Goal: Task Accomplishment & Management: Complete application form

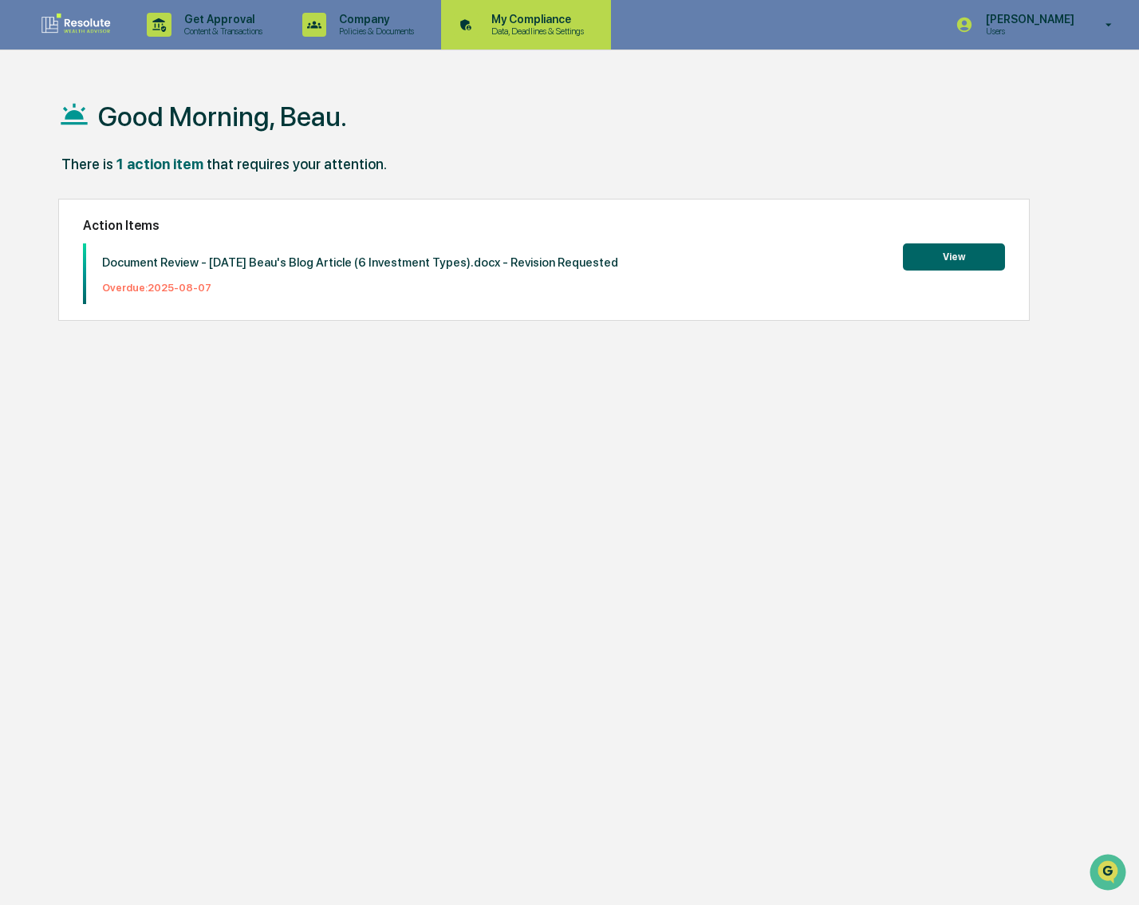
click at [540, 40] on div "My Compliance Data, Deadlines & Settings" at bounding box center [525, 24] width 154 height 49
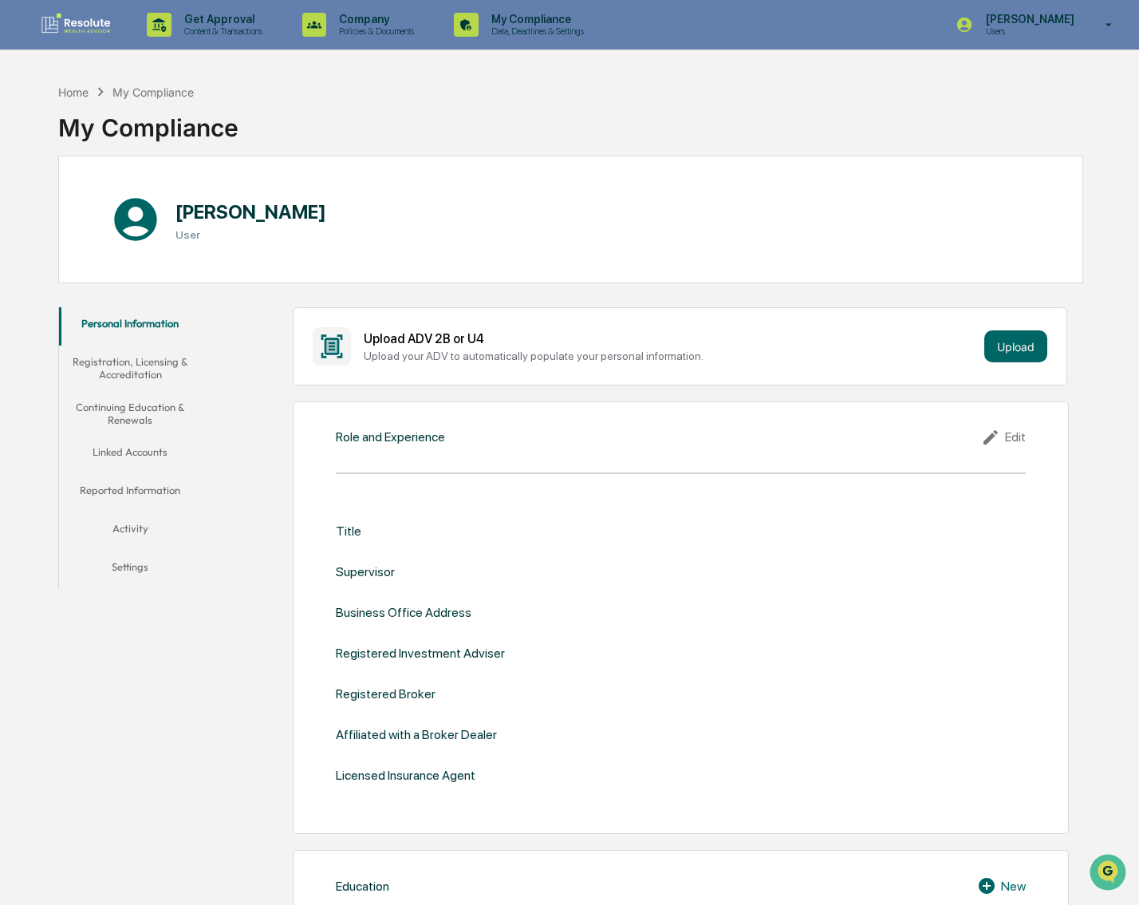
click at [124, 480] on button "Reported Information" at bounding box center [130, 493] width 143 height 38
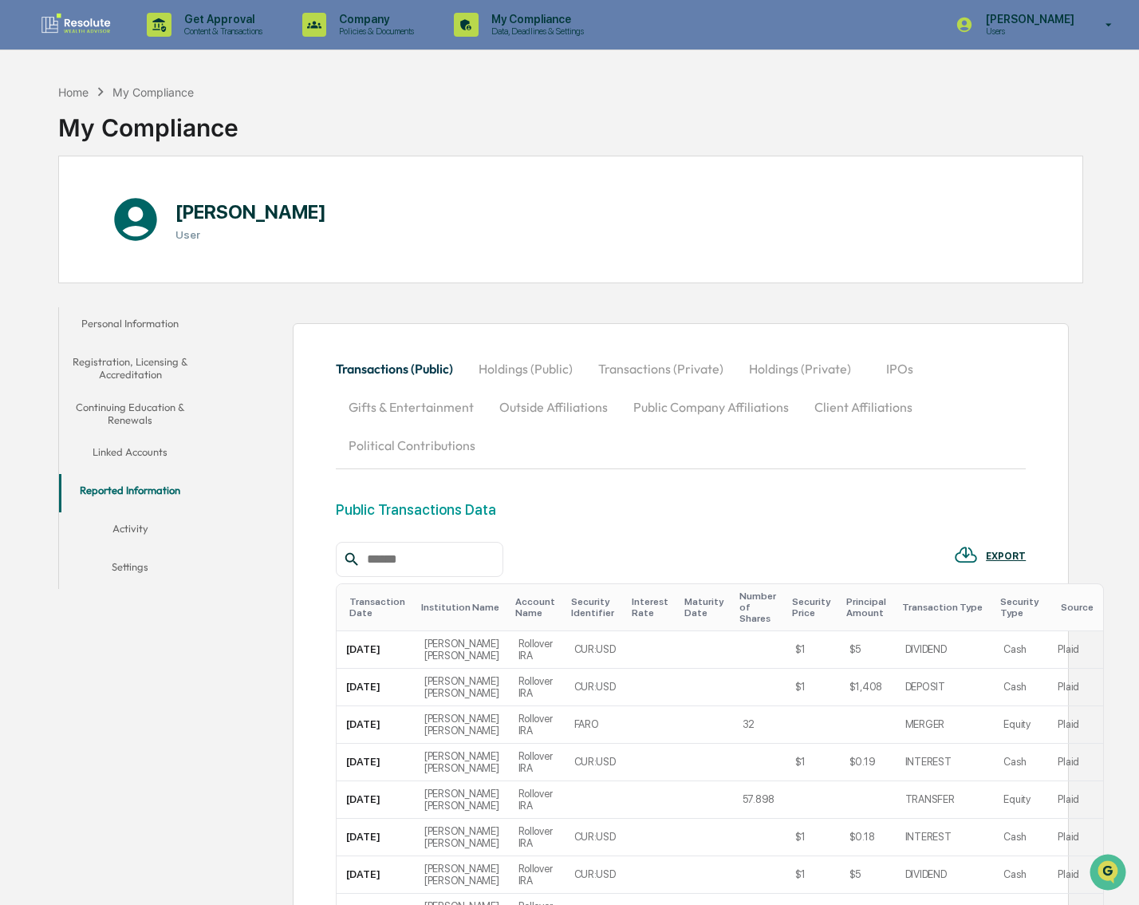
click at [120, 382] on button "Registration, Licensing & Accreditation" at bounding box center [130, 367] width 143 height 45
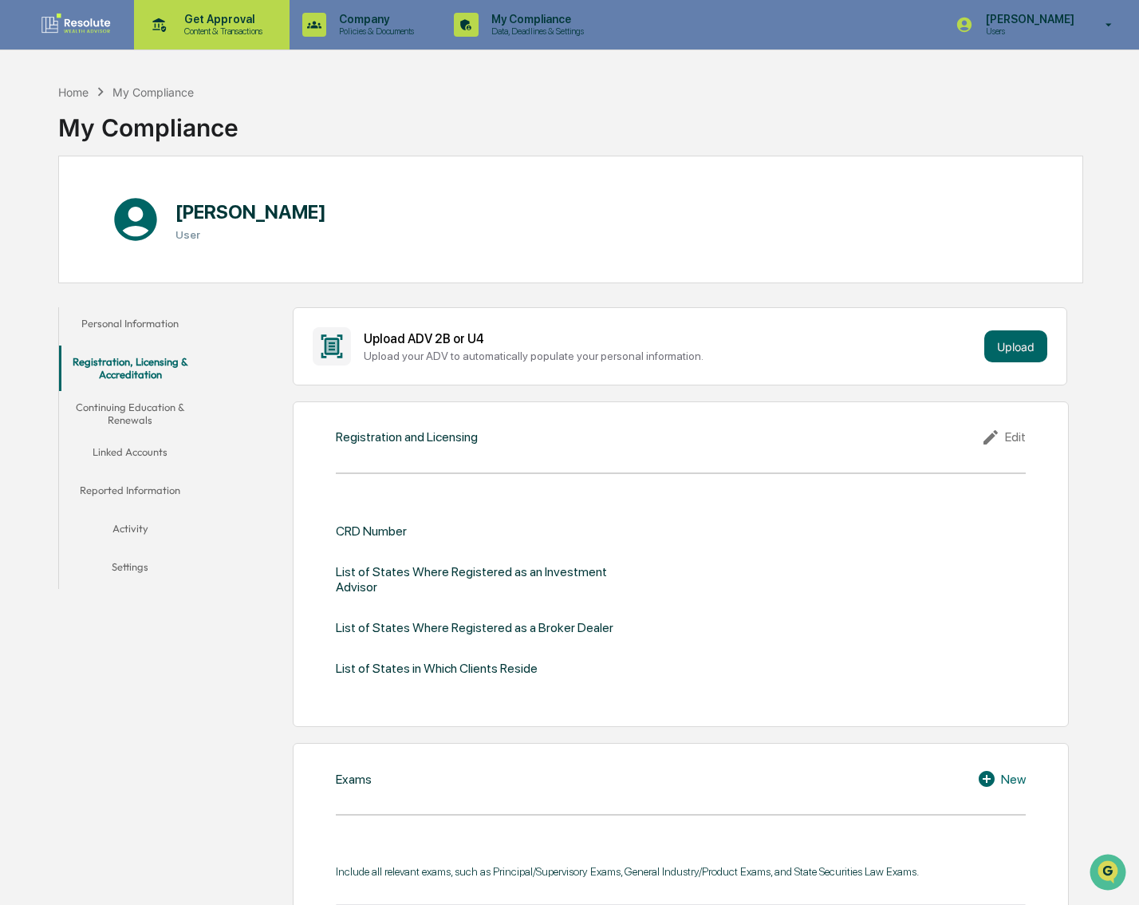
click at [241, 29] on p "Content & Transactions" at bounding box center [221, 31] width 99 height 11
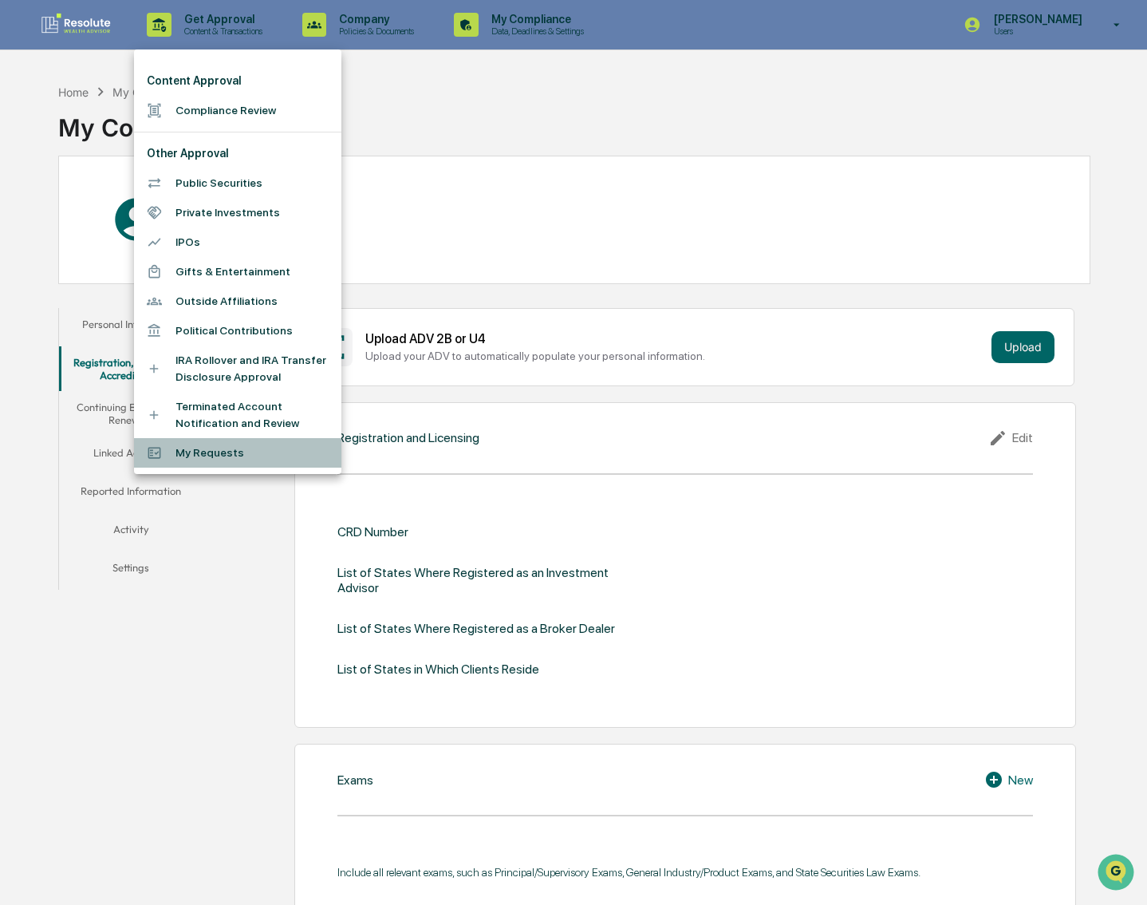
click at [207, 460] on li "My Requests" at bounding box center [237, 453] width 207 height 30
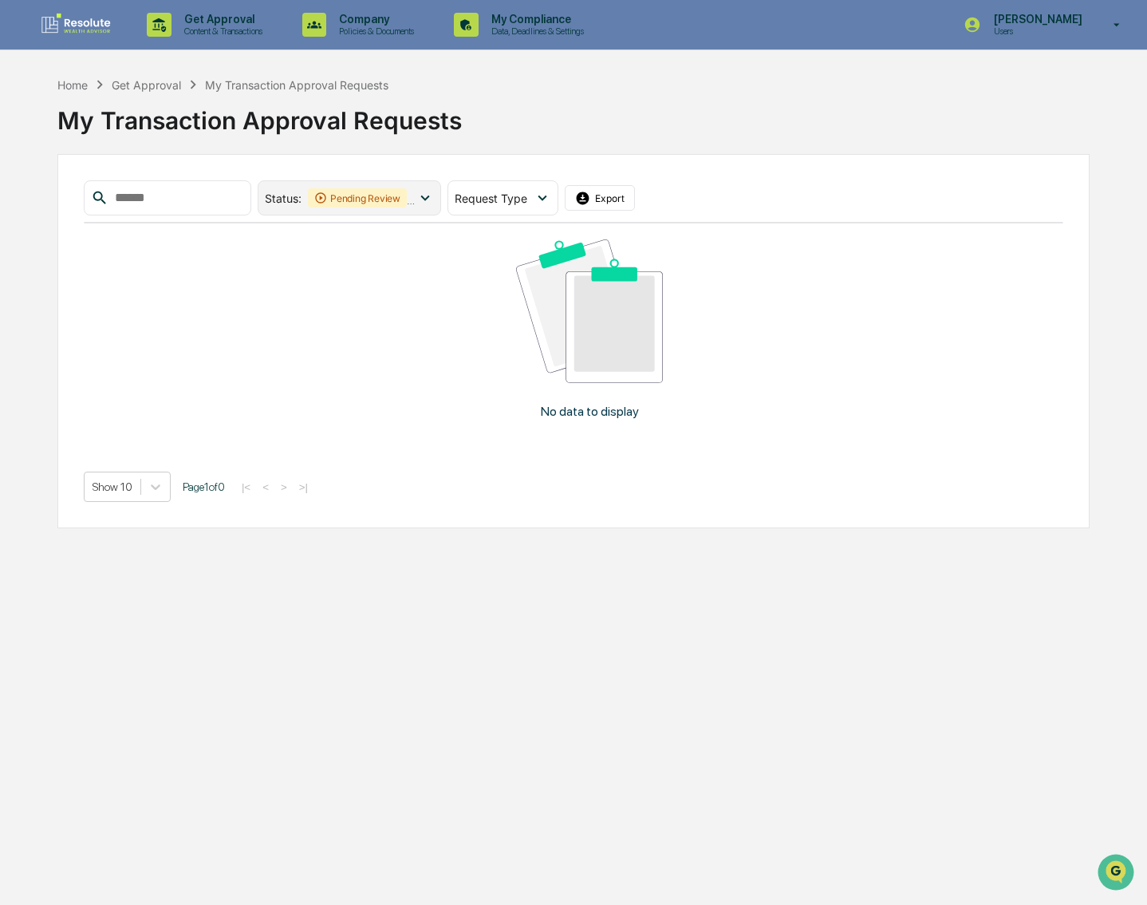
click at [434, 200] on icon at bounding box center [425, 198] width 18 height 18
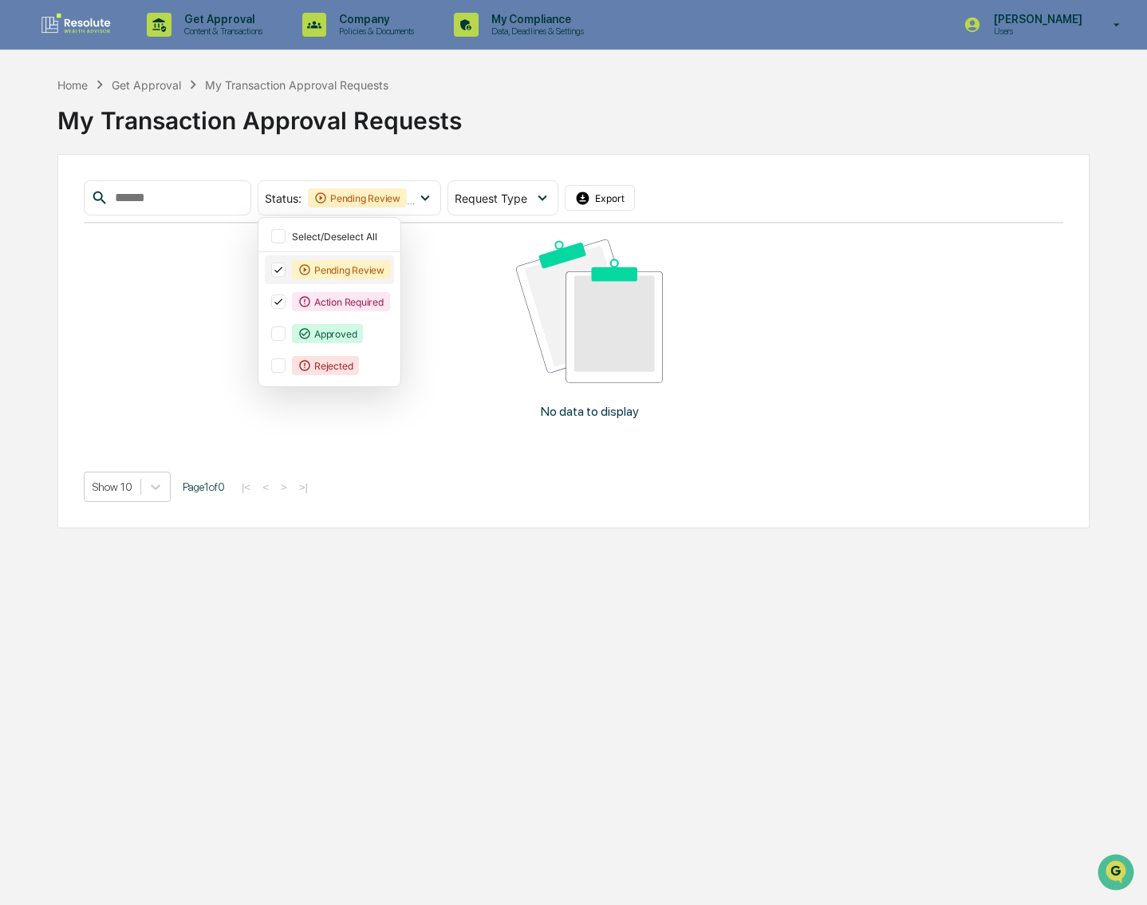
click at [355, 283] on div "Pending Review" at bounding box center [329, 269] width 129 height 29
click at [355, 314] on div "Action Required" at bounding box center [329, 301] width 129 height 29
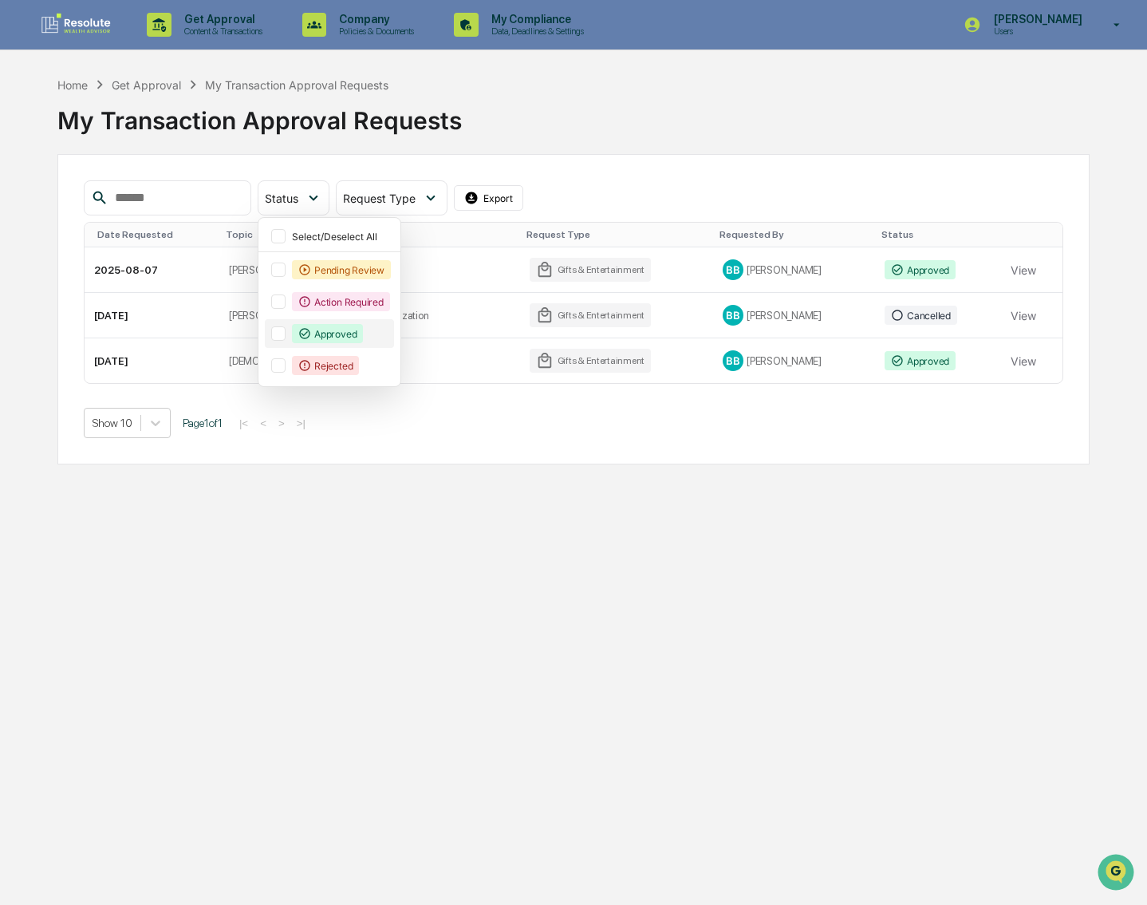
click at [361, 330] on div "Approved" at bounding box center [327, 333] width 71 height 19
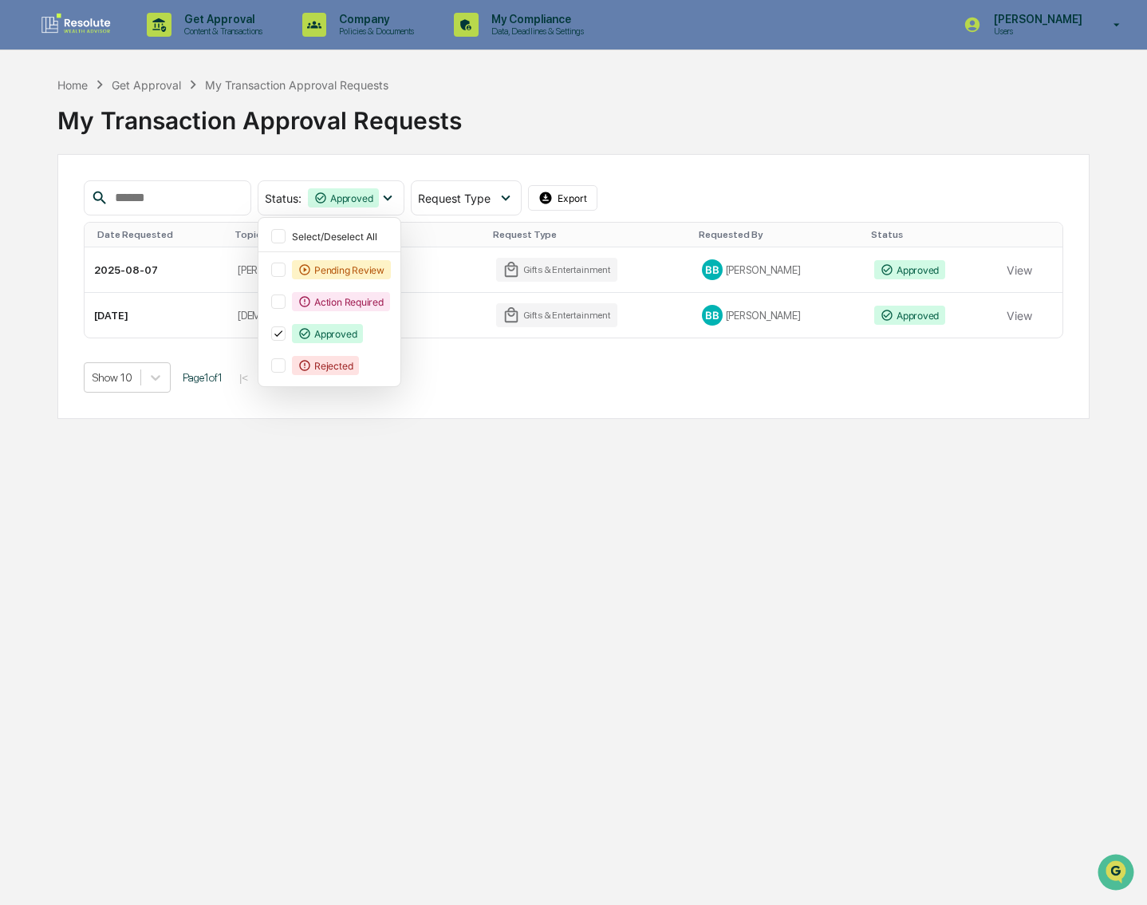
drag, startPoint x: 357, startPoint y: 542, endPoint x: 455, endPoint y: 567, distance: 100.4
click at [413, 566] on div "Get Approval Content & Transactions Company Policies & Documents My Compliance …" at bounding box center [573, 452] width 1147 height 905
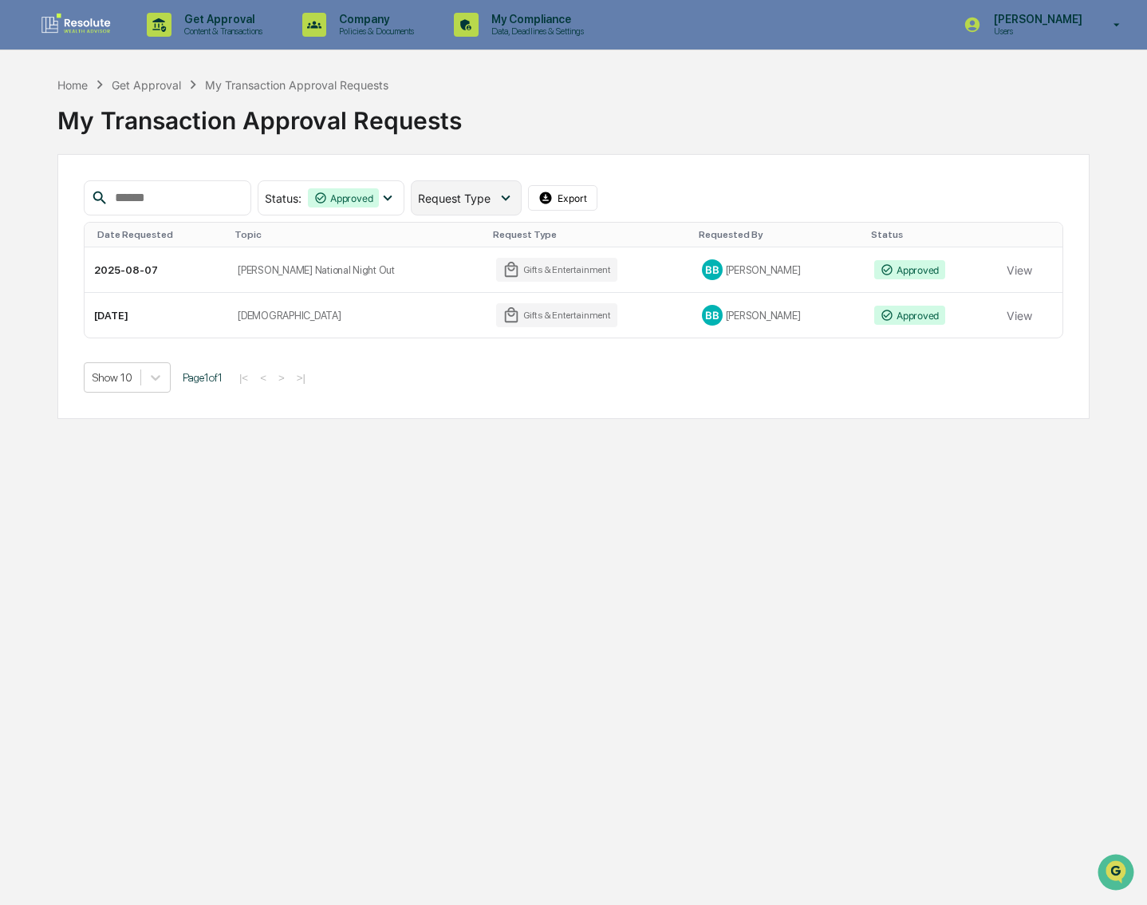
click at [491, 201] on span "Request Type" at bounding box center [454, 198] width 73 height 14
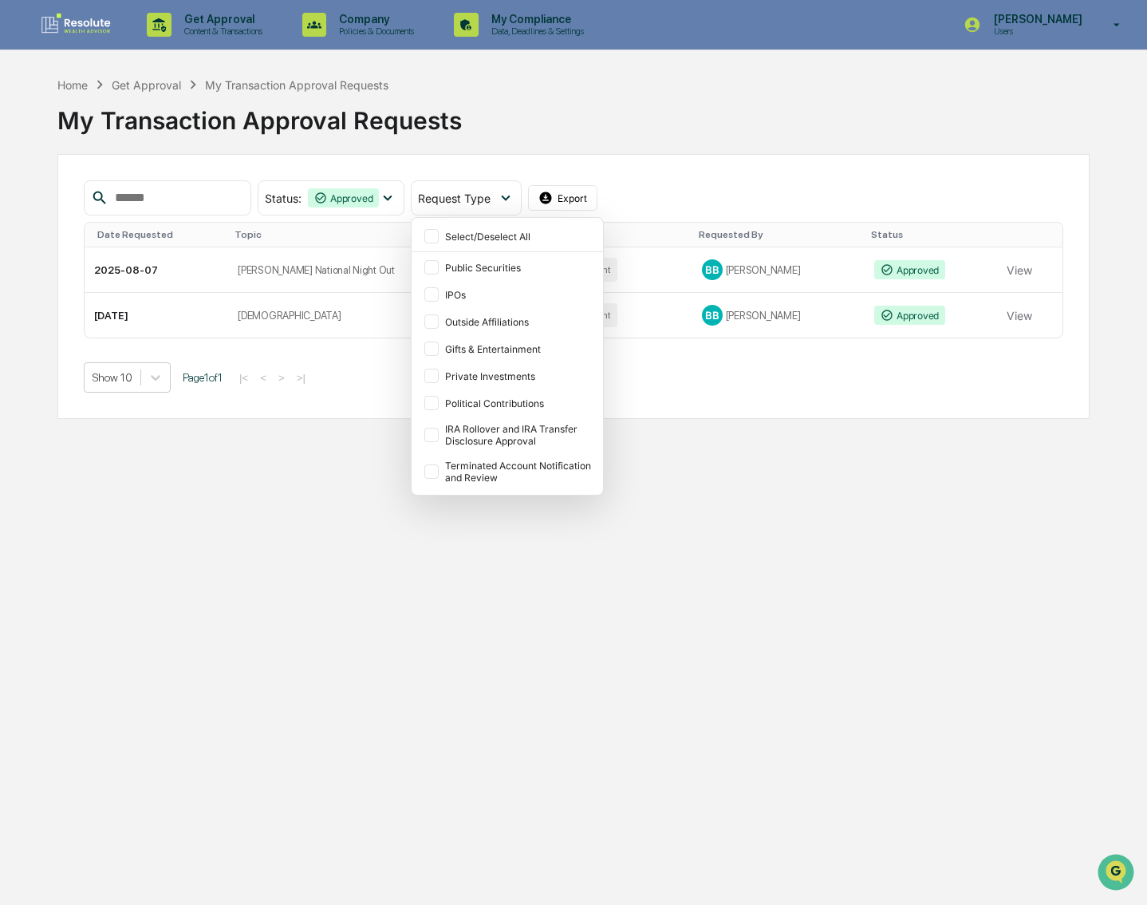
click at [570, 130] on div "My Transaction Approval Requests" at bounding box center [573, 113] width 1032 height 41
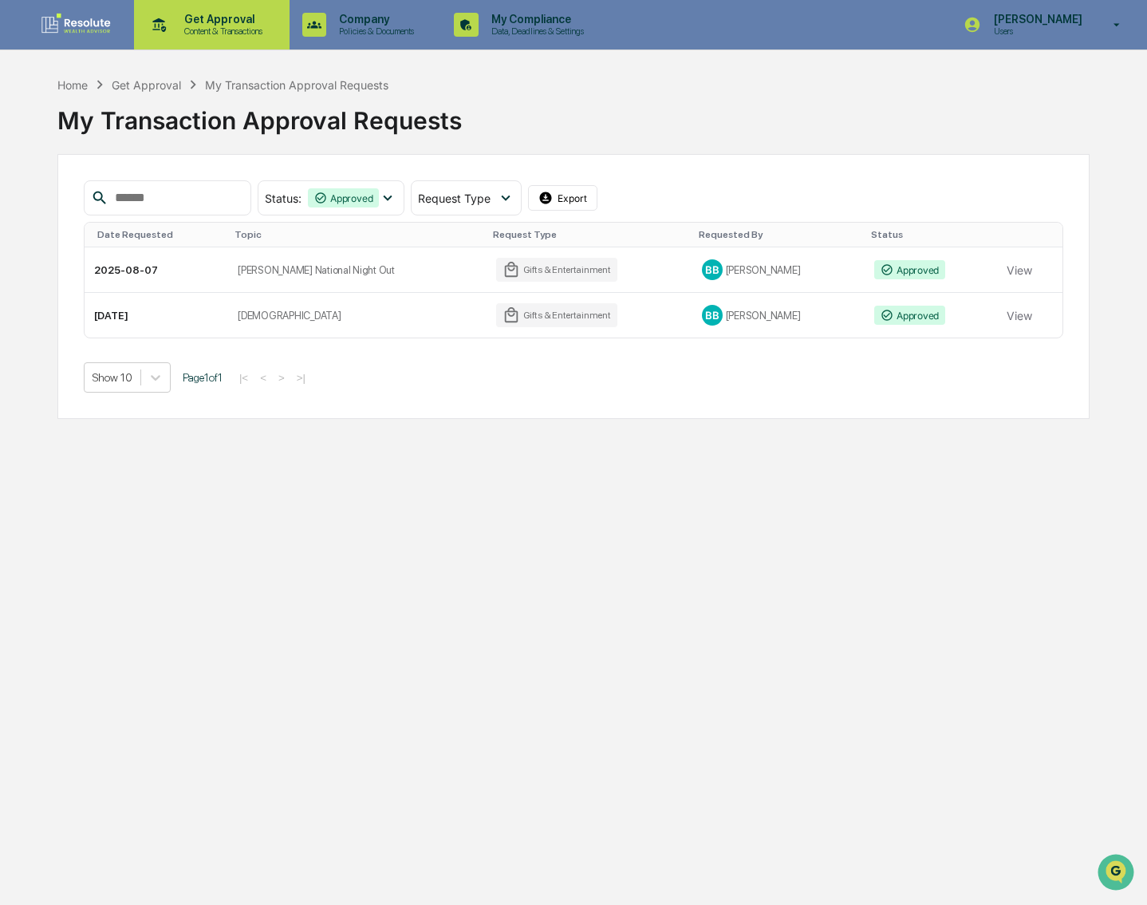
click at [257, 36] on p "Content & Transactions" at bounding box center [221, 31] width 99 height 11
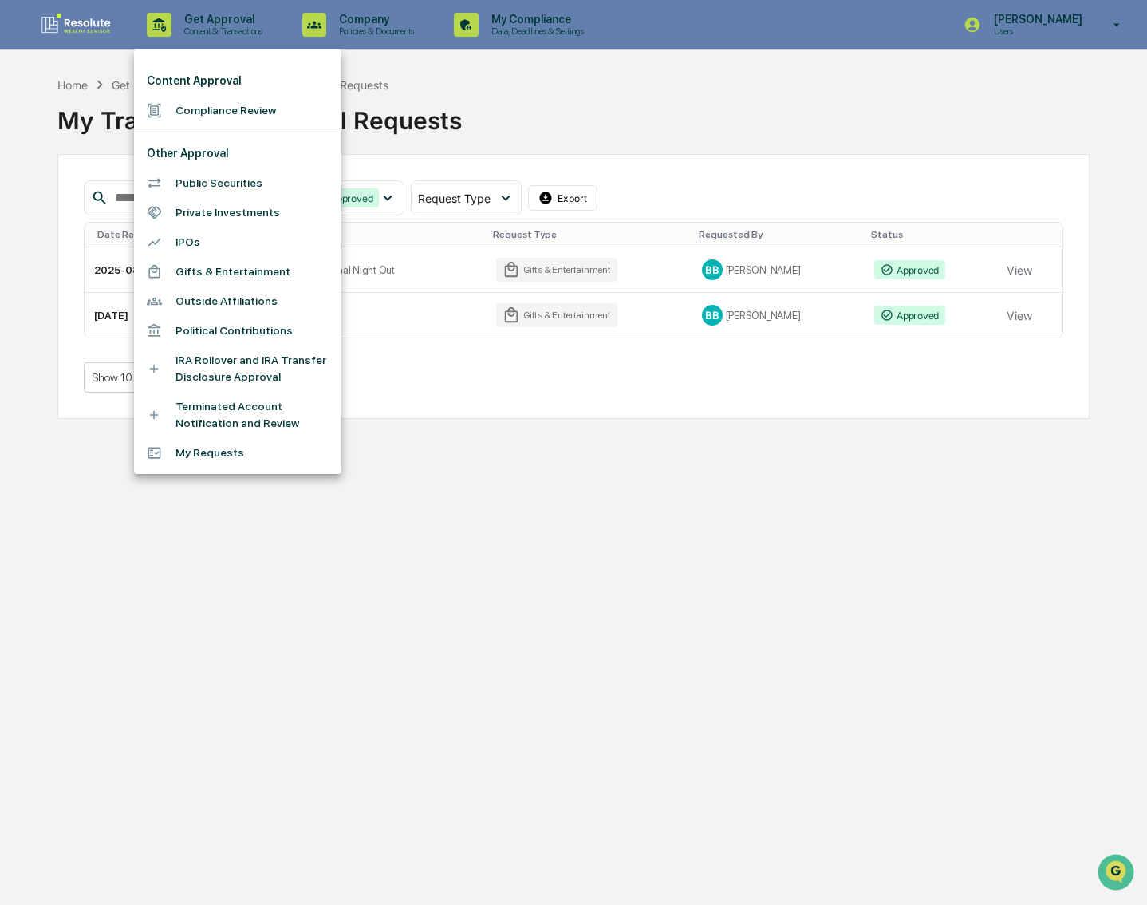
click at [234, 101] on li "Compliance Review" at bounding box center [237, 111] width 207 height 30
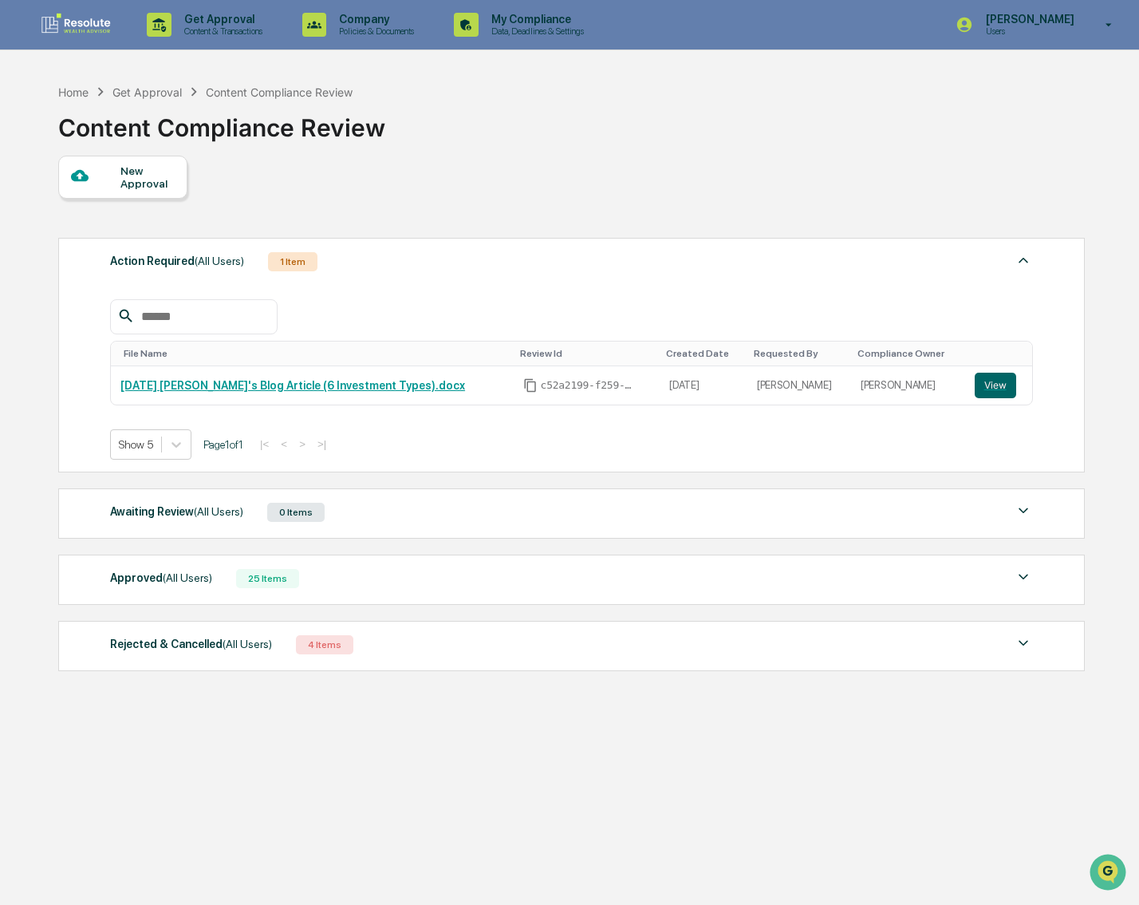
click at [457, 599] on div "Approved (All Users) 25 Items File Name Review Id Created Date Requested By Com…" at bounding box center [571, 580] width 1027 height 50
click at [456, 579] on div "Approved (All Users) 25 Items" at bounding box center [571, 578] width 923 height 22
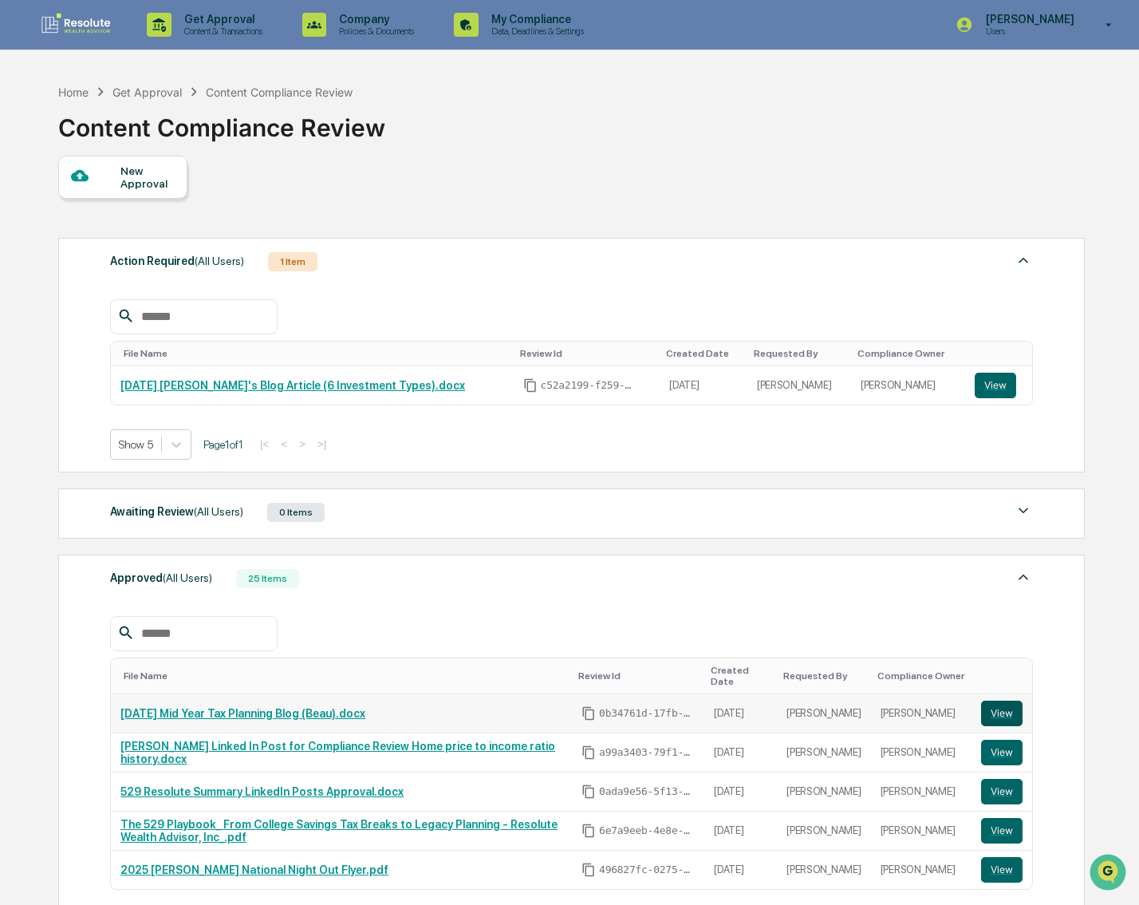
click at [1011, 713] on button "View" at bounding box center [1001, 714] width 41 height 26
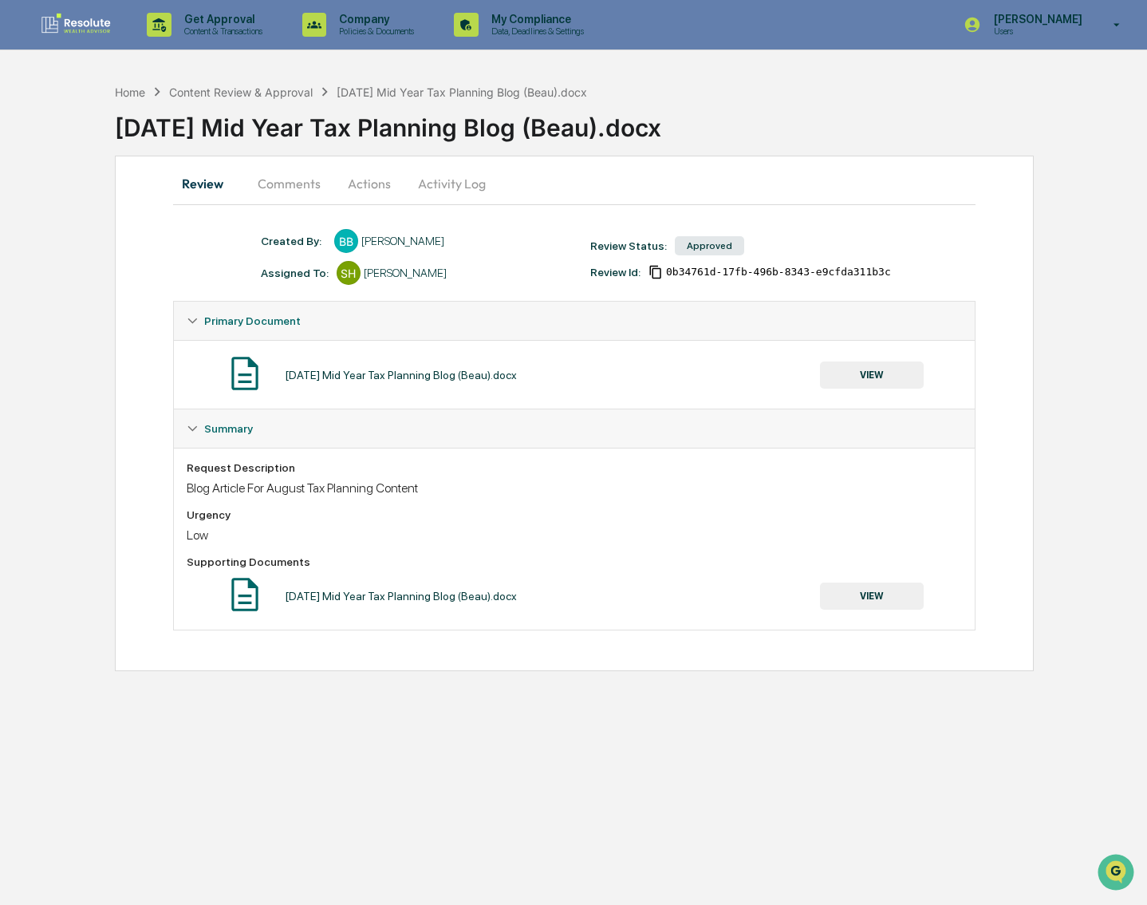
click at [851, 373] on button "VIEW" at bounding box center [872, 374] width 104 height 27
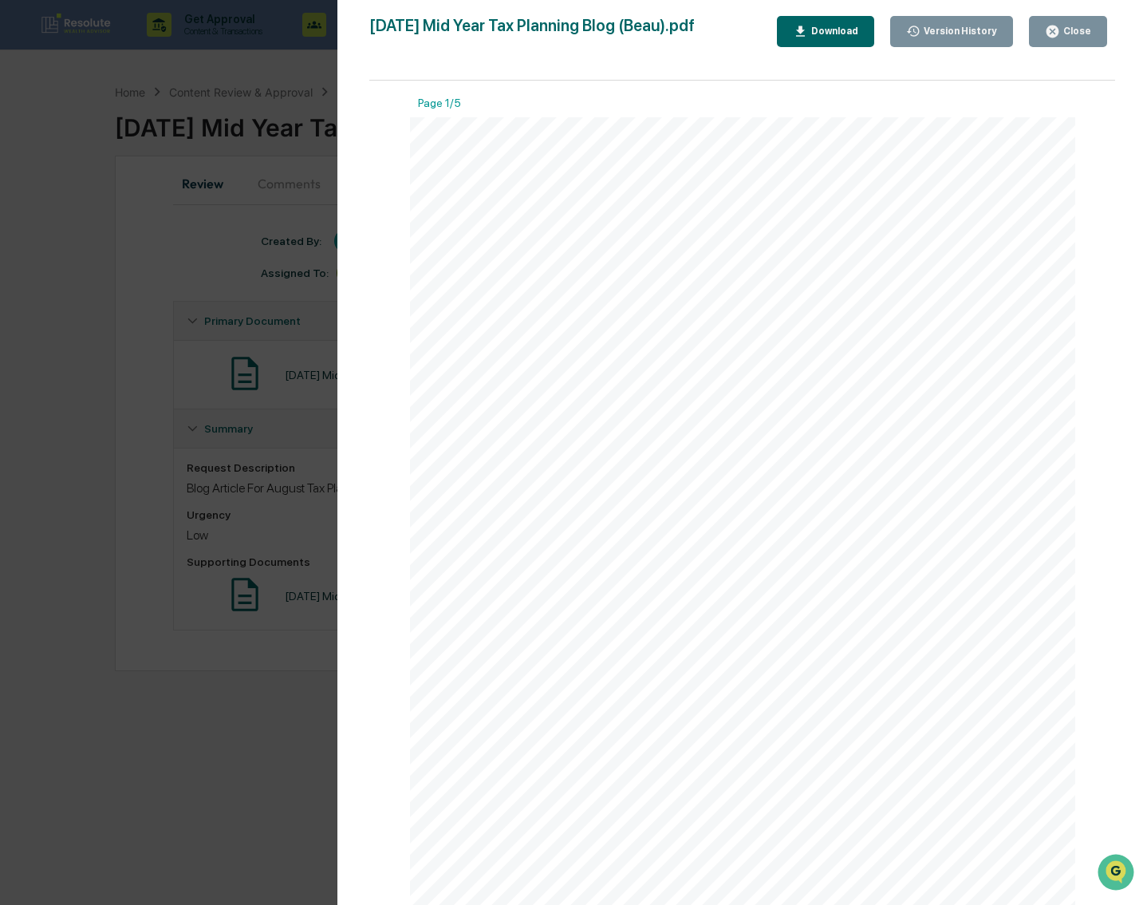
click at [852, 35] on div "Download" at bounding box center [833, 31] width 50 height 11
click at [176, 357] on div "Version History 08/12/2025, 05:19 PM Beau Bryant 08/12/2025, 03:42 PM Beau Brya…" at bounding box center [573, 452] width 1147 height 905
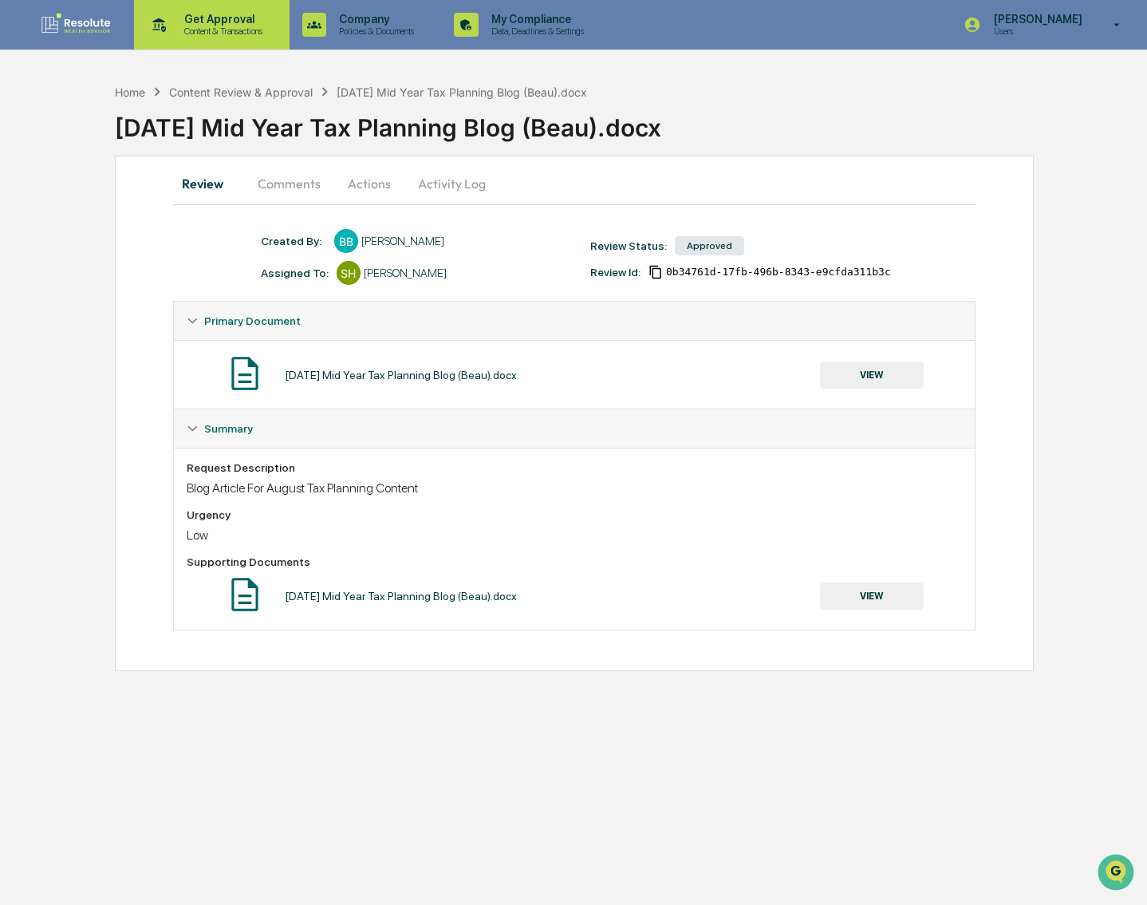
click at [219, 25] on p "Get Approval" at bounding box center [221, 19] width 99 height 13
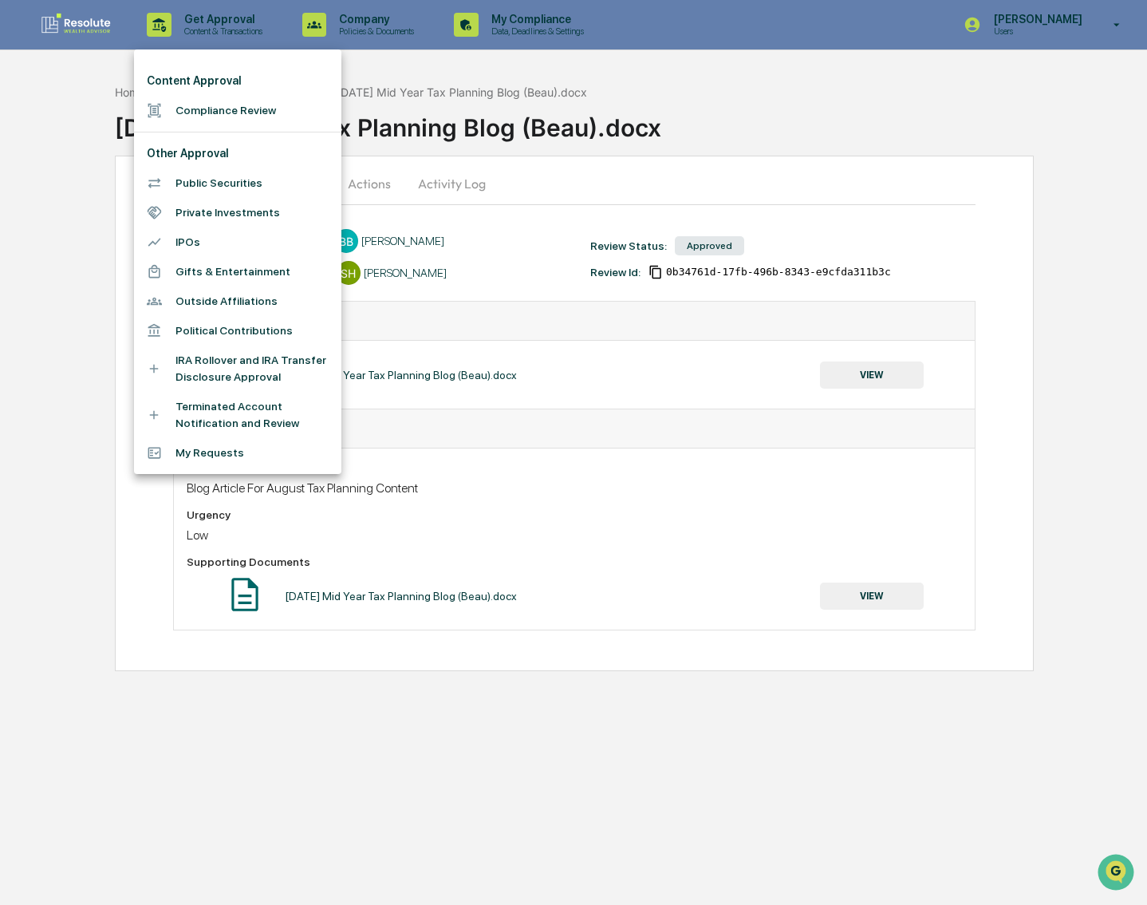
click at [194, 109] on li "Compliance Review" at bounding box center [237, 111] width 207 height 30
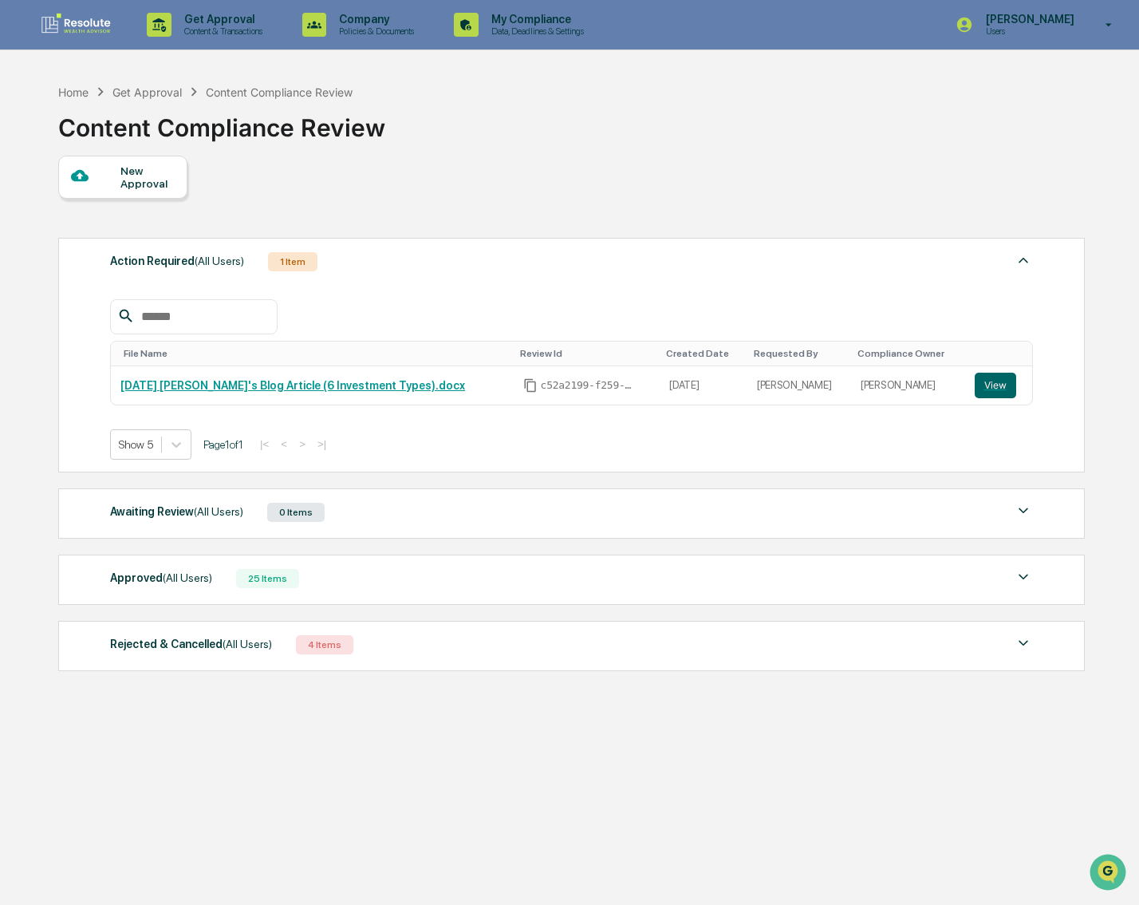
click at [135, 184] on div "New Approval" at bounding box center [146, 177] width 53 height 26
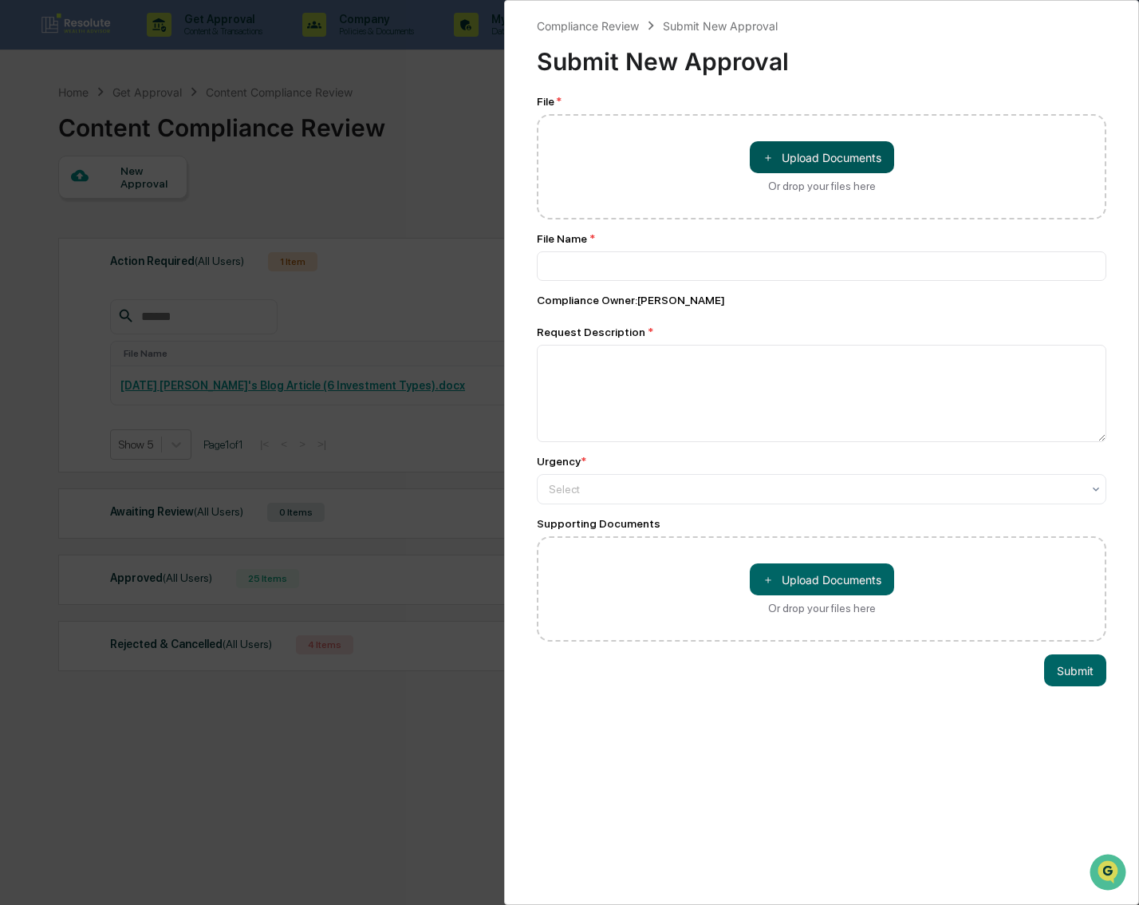
click at [827, 161] on button "＋ Upload Documents" at bounding box center [822, 157] width 144 height 32
click at [769, 157] on button "＋ Upload Documents" at bounding box center [822, 157] width 144 height 32
type input "**********"
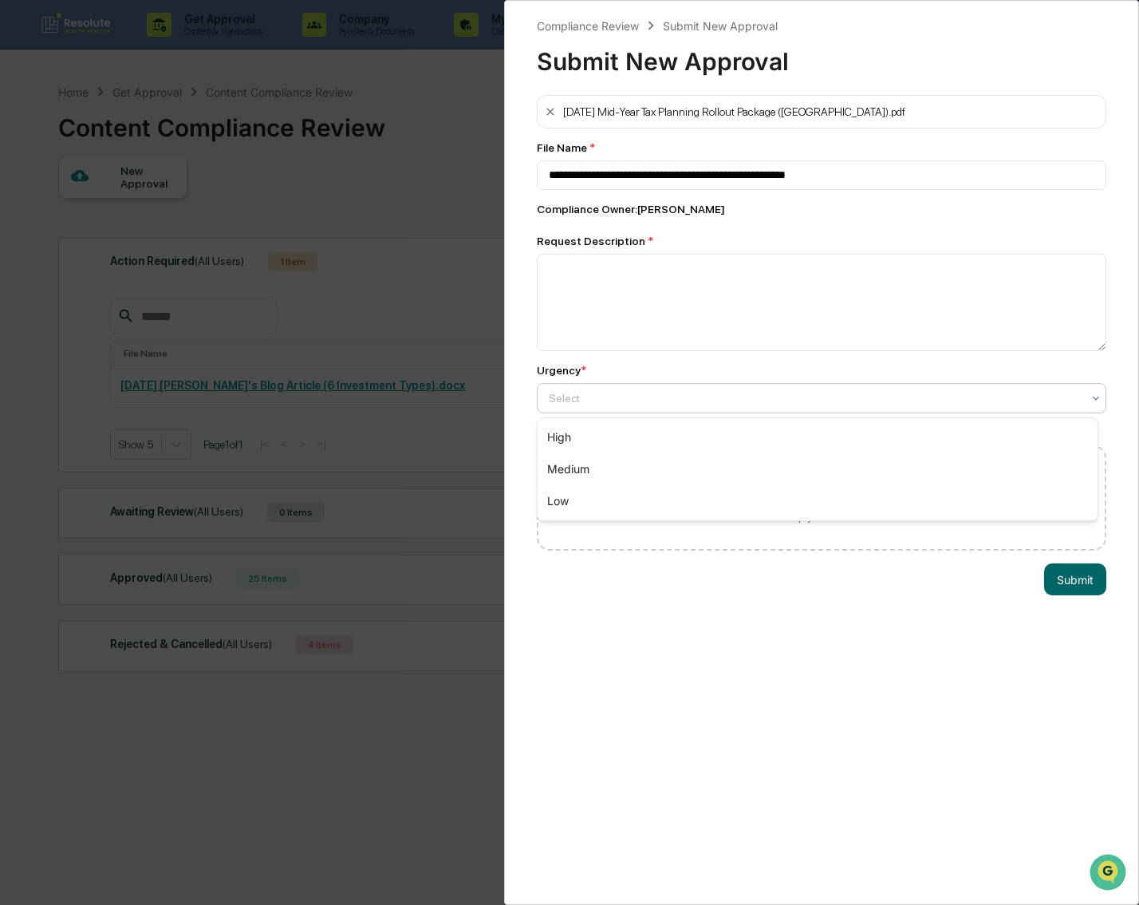
click at [619, 391] on div at bounding box center [815, 398] width 533 height 16
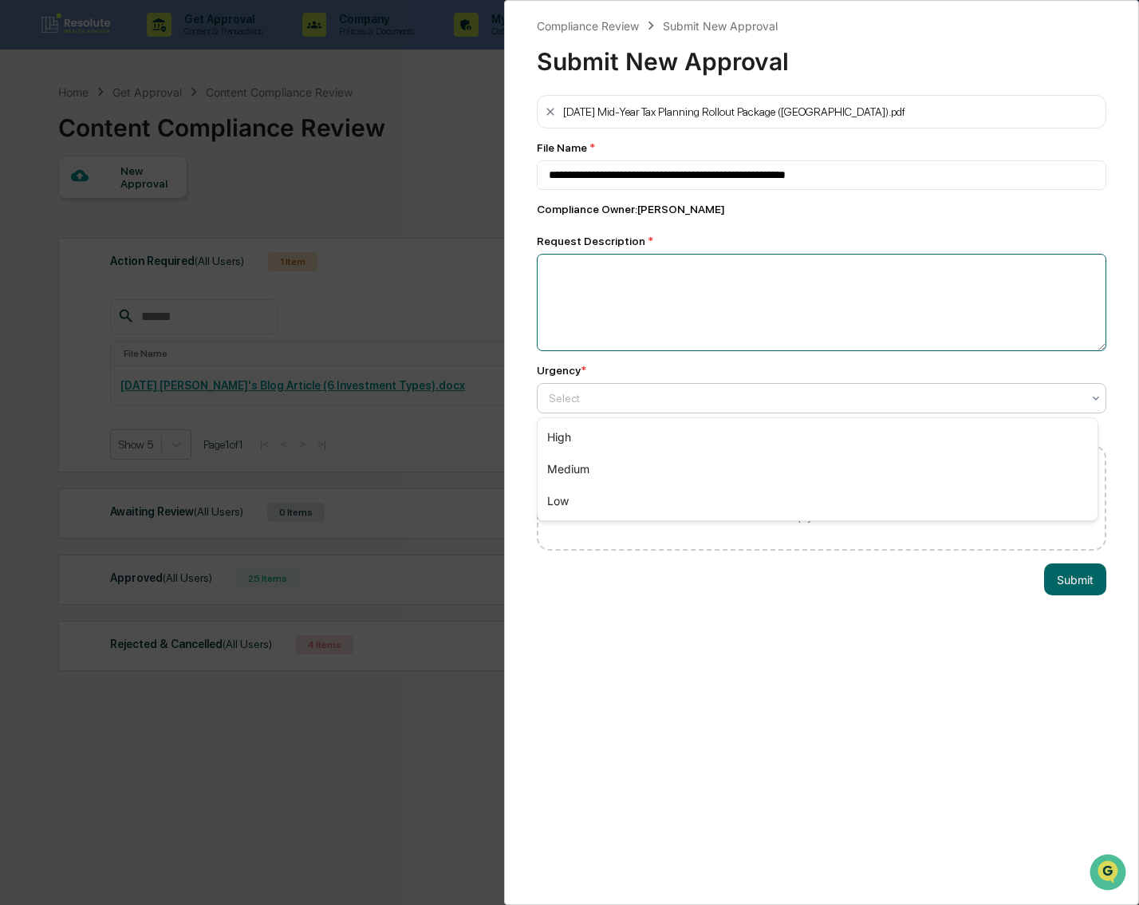
click at [630, 270] on textarea at bounding box center [822, 302] width 570 height 97
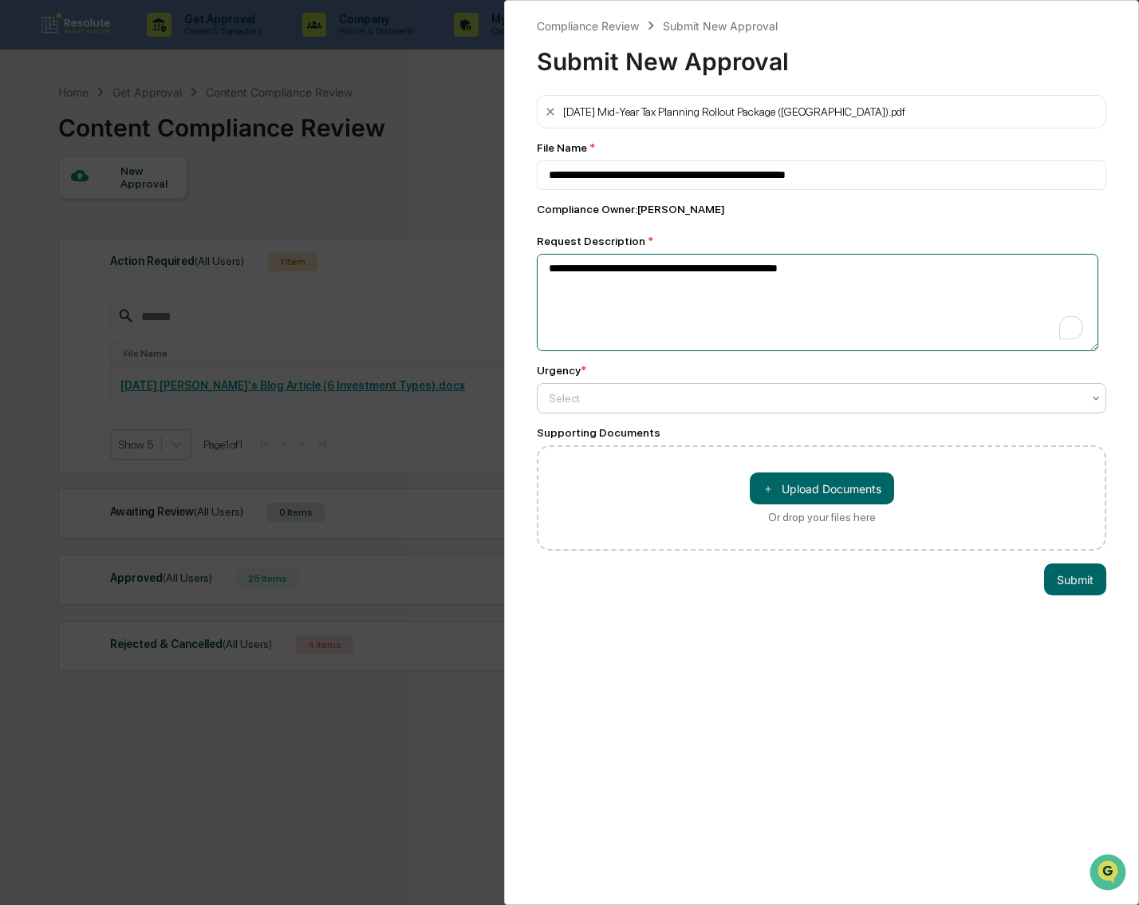
type textarea "**********"
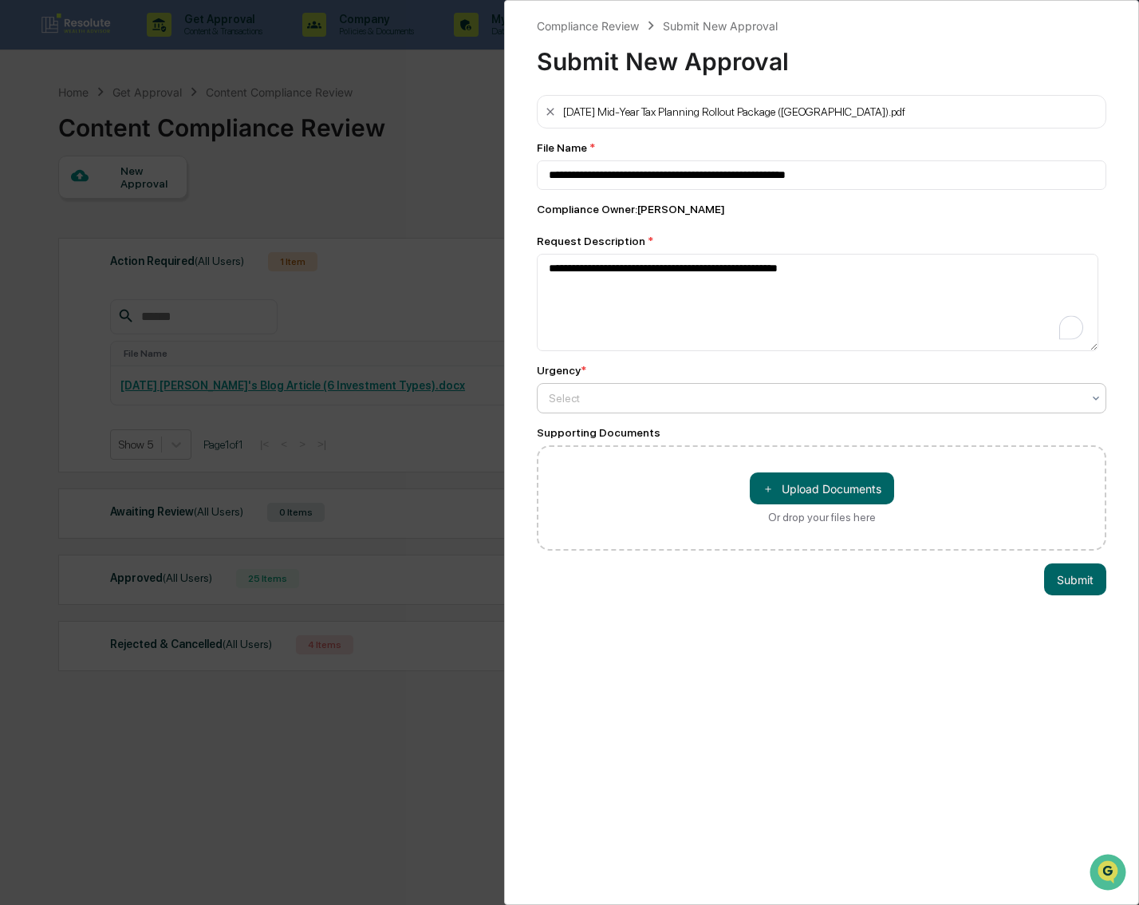
click at [608, 397] on div at bounding box center [815, 398] width 533 height 16
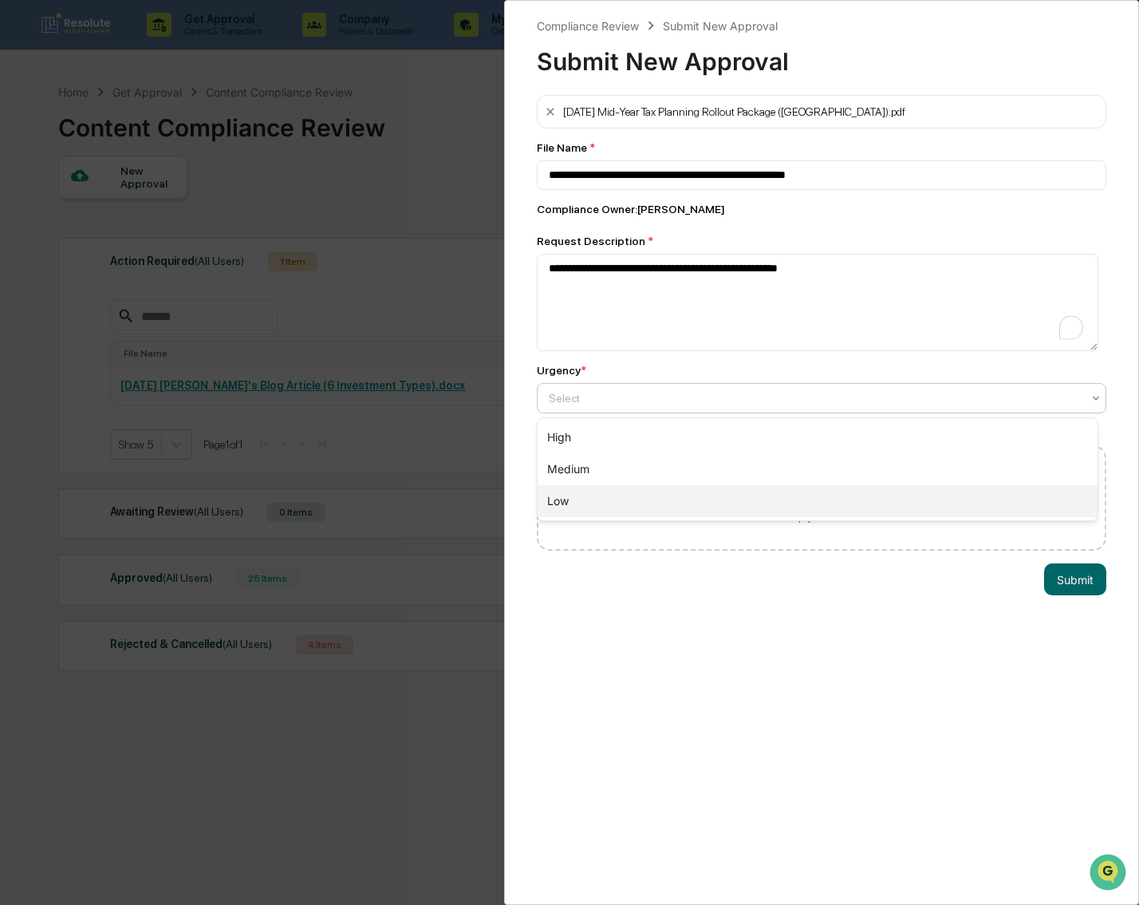
click at [606, 490] on div "Low" at bounding box center [818, 501] width 560 height 32
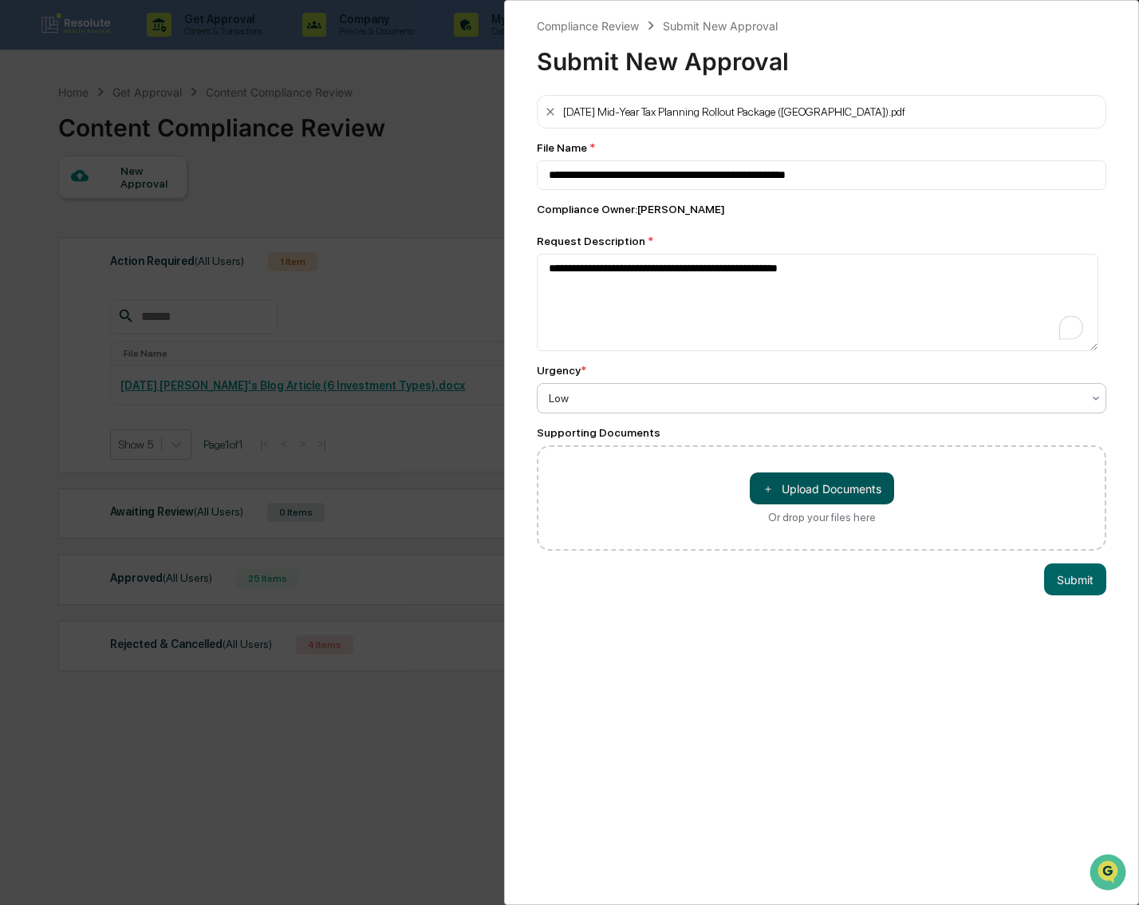
click at [763, 489] on span "＋" at bounding box center [768, 488] width 11 height 15
click at [800, 490] on button "＋ Upload Documents" at bounding box center [822, 488] width 144 height 32
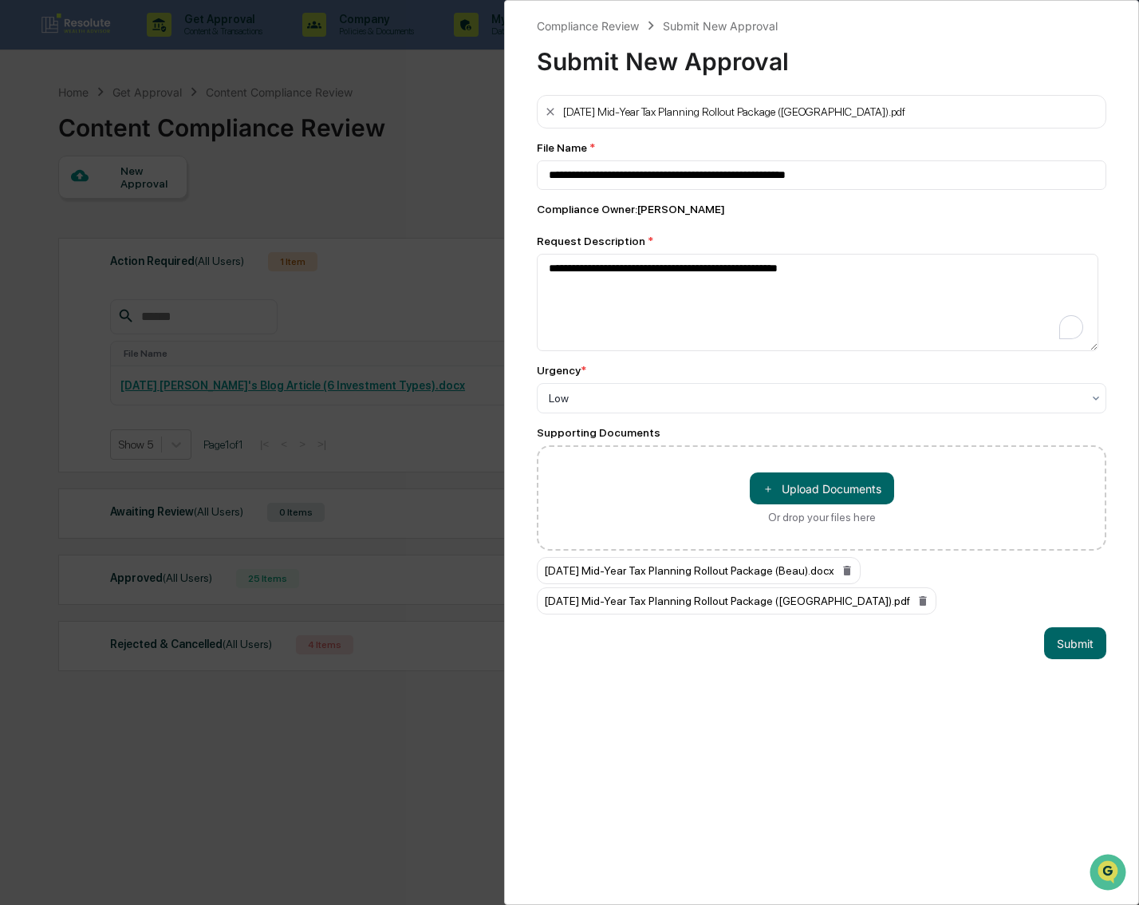
click at [962, 748] on div "**********" at bounding box center [821, 452] width 635 height 905
click at [1074, 644] on button "Submit" at bounding box center [1075, 643] width 62 height 32
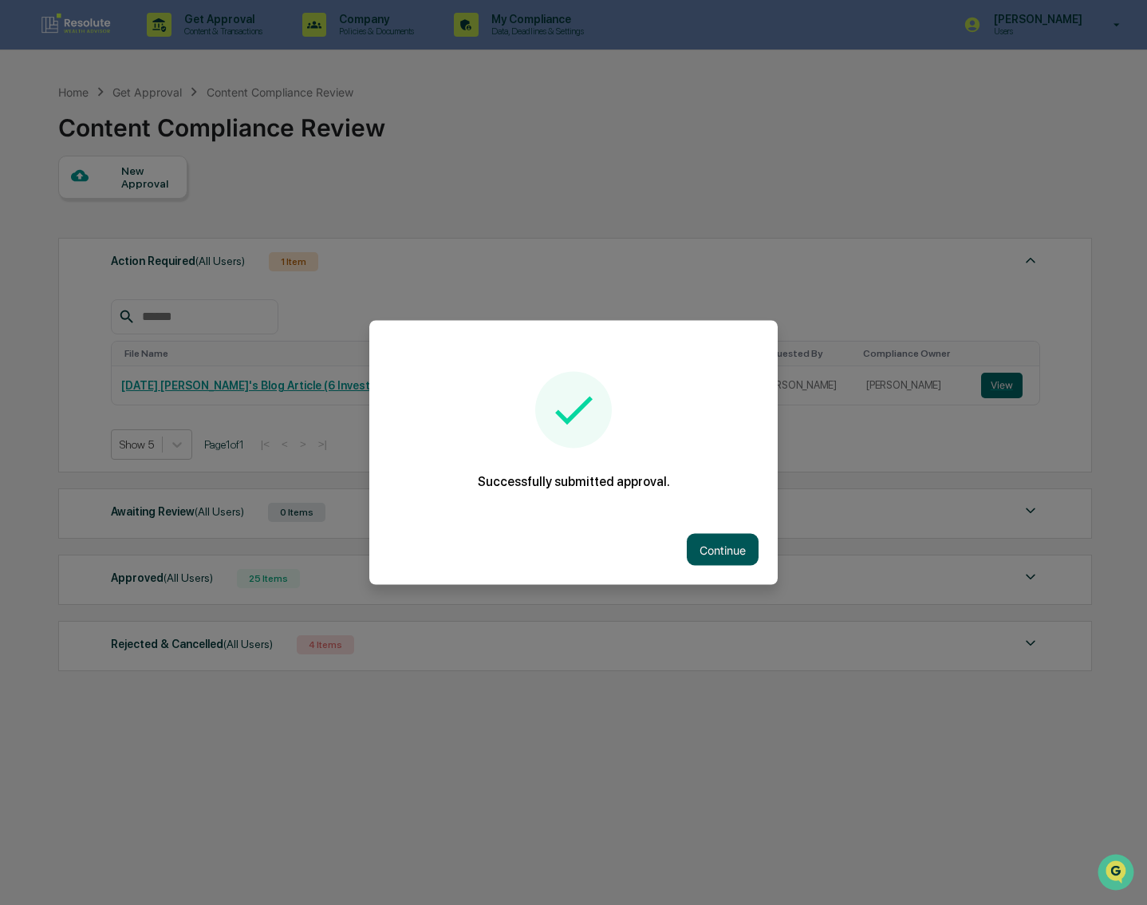
click at [724, 539] on button "Continue" at bounding box center [723, 550] width 72 height 32
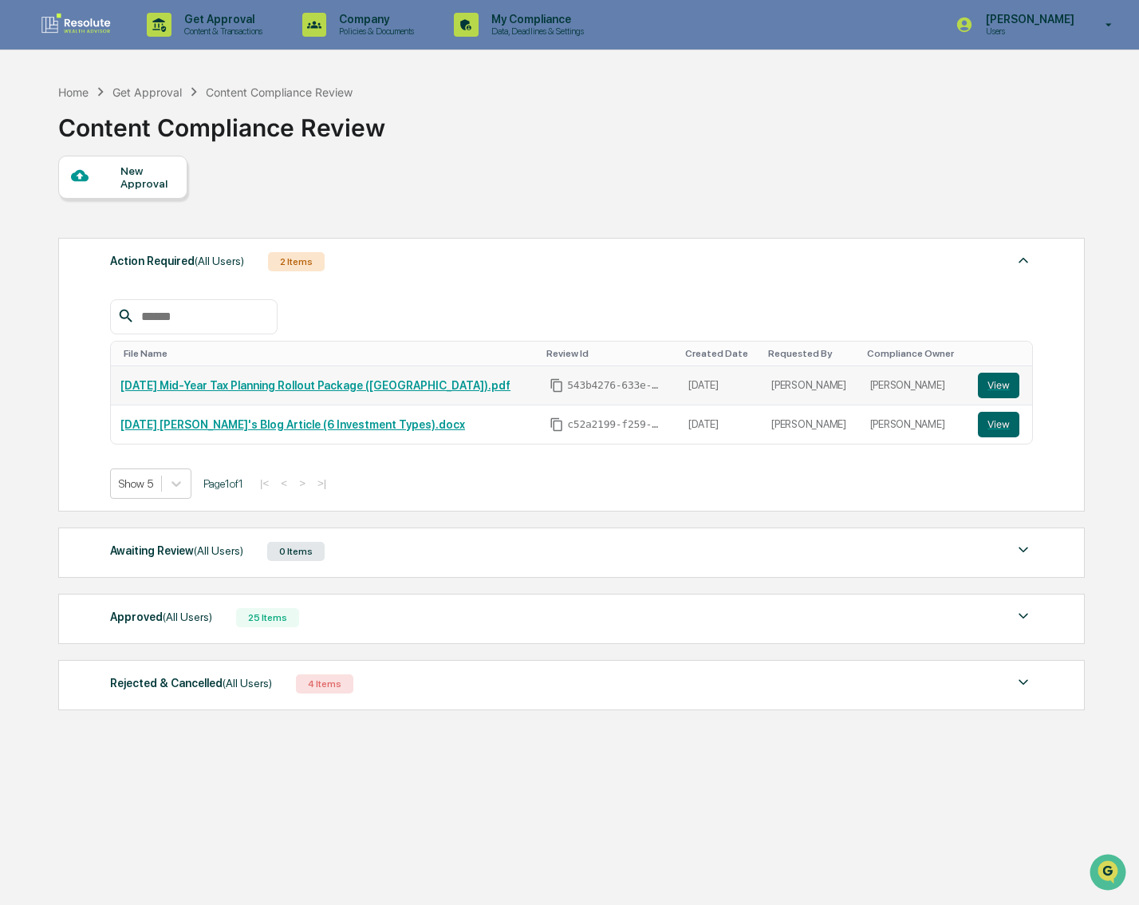
click at [409, 380] on link "[DATE] Mid-Year Tax Planning Rollout Package ([GEOGRAPHIC_DATA]).pdf" at bounding box center [315, 385] width 390 height 13
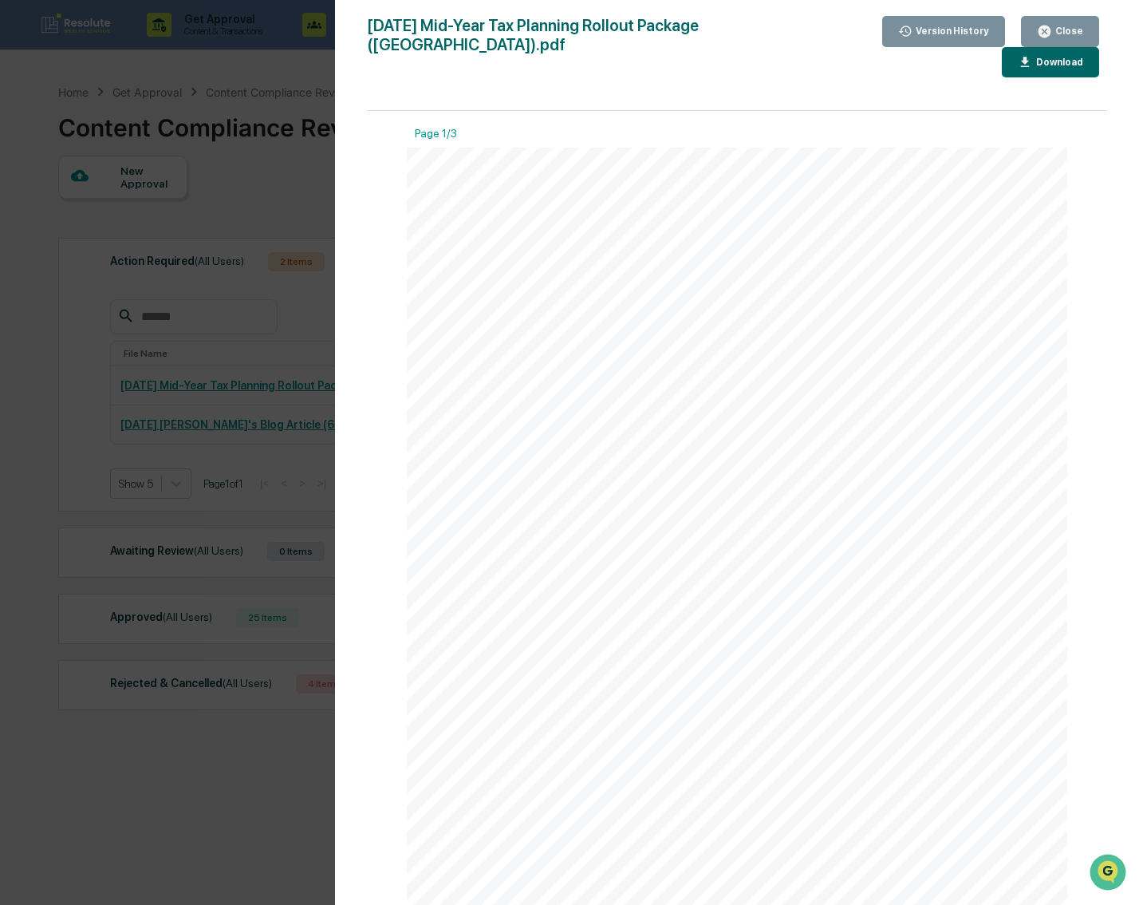
click at [243, 326] on div "Version History 08/13/2025, 02:34 PM Beau Bryant 2025-08-13 Mid-Year Tax Planni…" at bounding box center [569, 452] width 1139 height 905
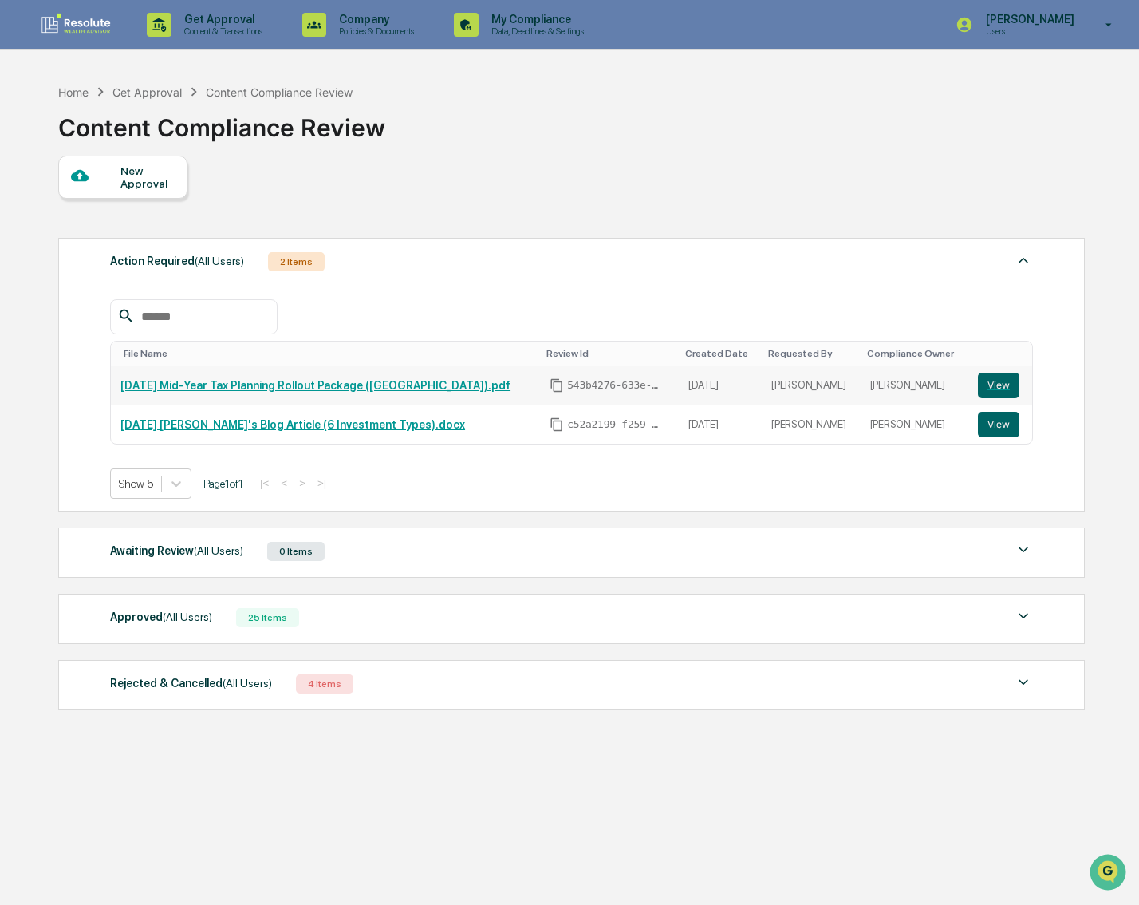
click at [343, 385] on link "2025-08-13 Mid-Year Tax Planning Rollout Package (Beau).pdf" at bounding box center [315, 385] width 390 height 13
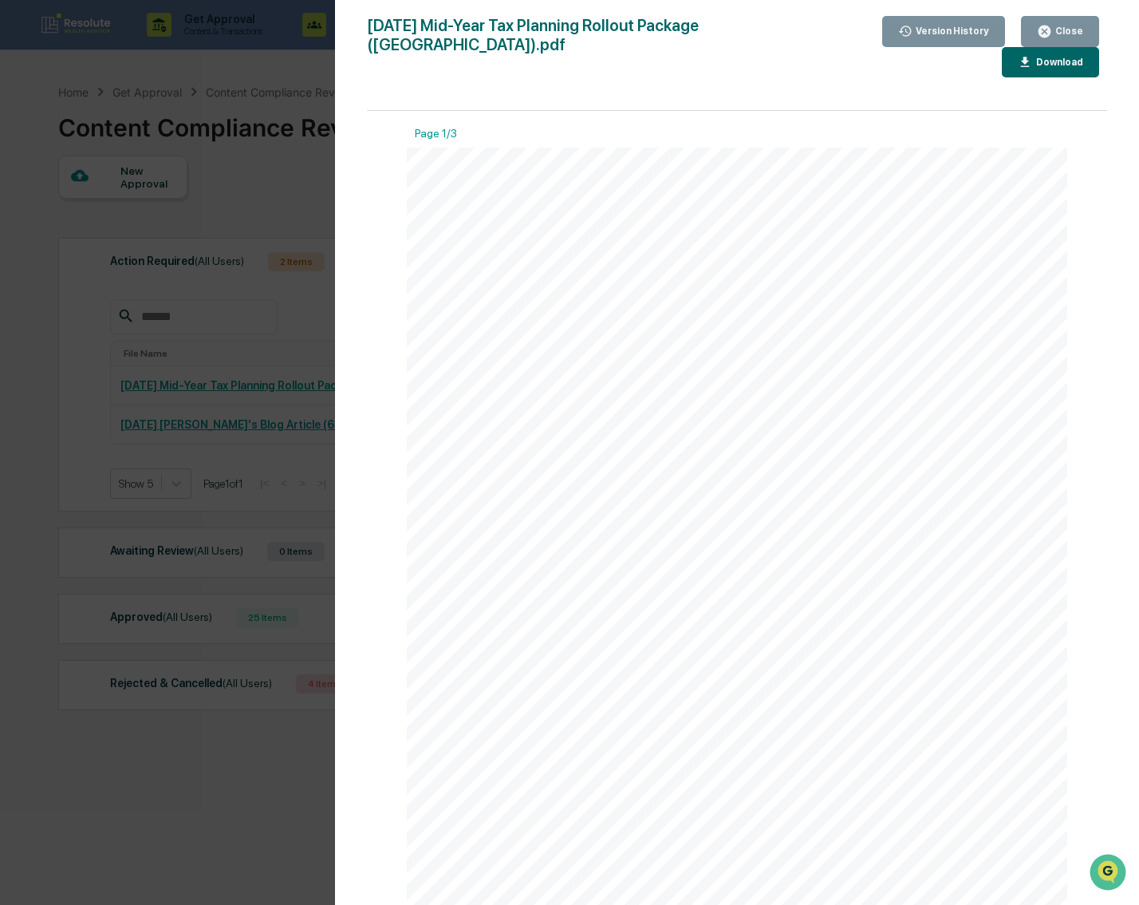
click at [259, 274] on div "Version History 08/13/2025, 02:34 PM Beau Bryant 2025-08-13 Mid-Year Tax Planni…" at bounding box center [569, 452] width 1139 height 905
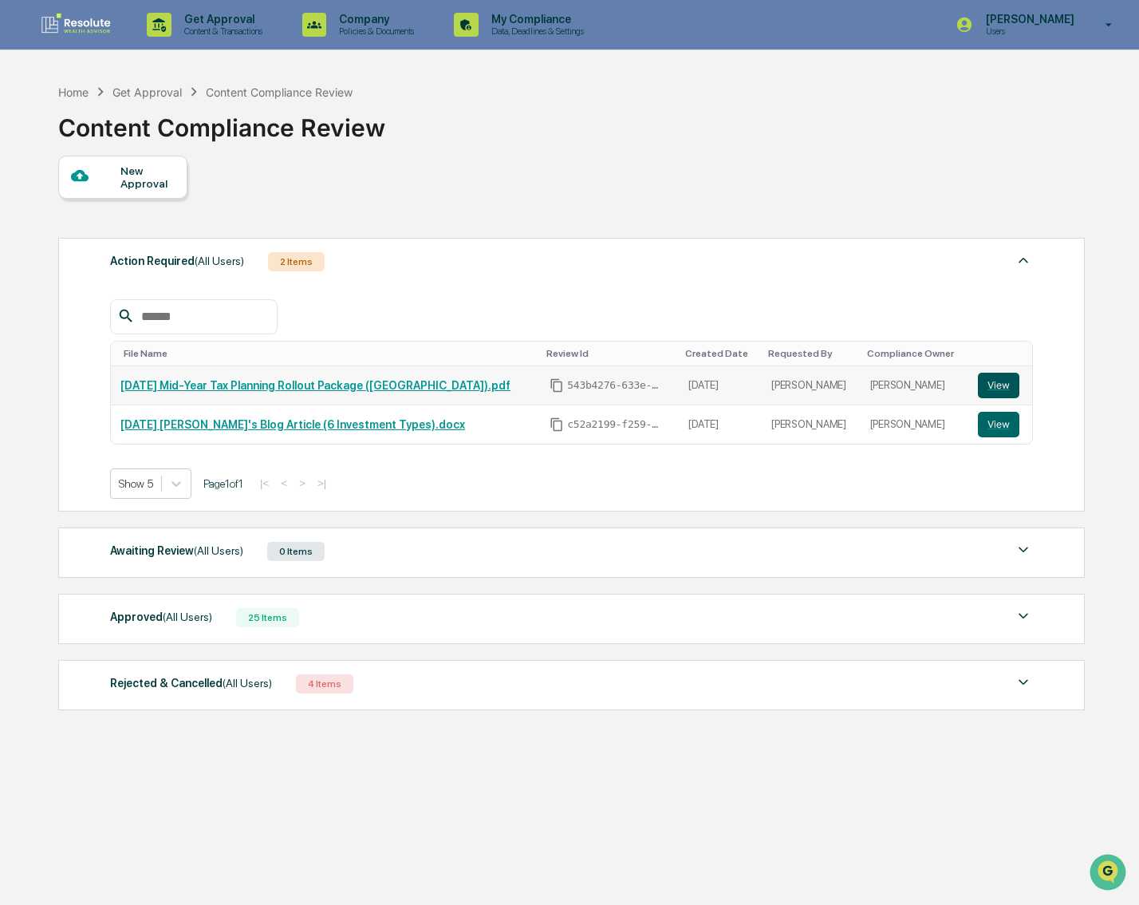
click at [997, 385] on button "View" at bounding box center [998, 386] width 41 height 26
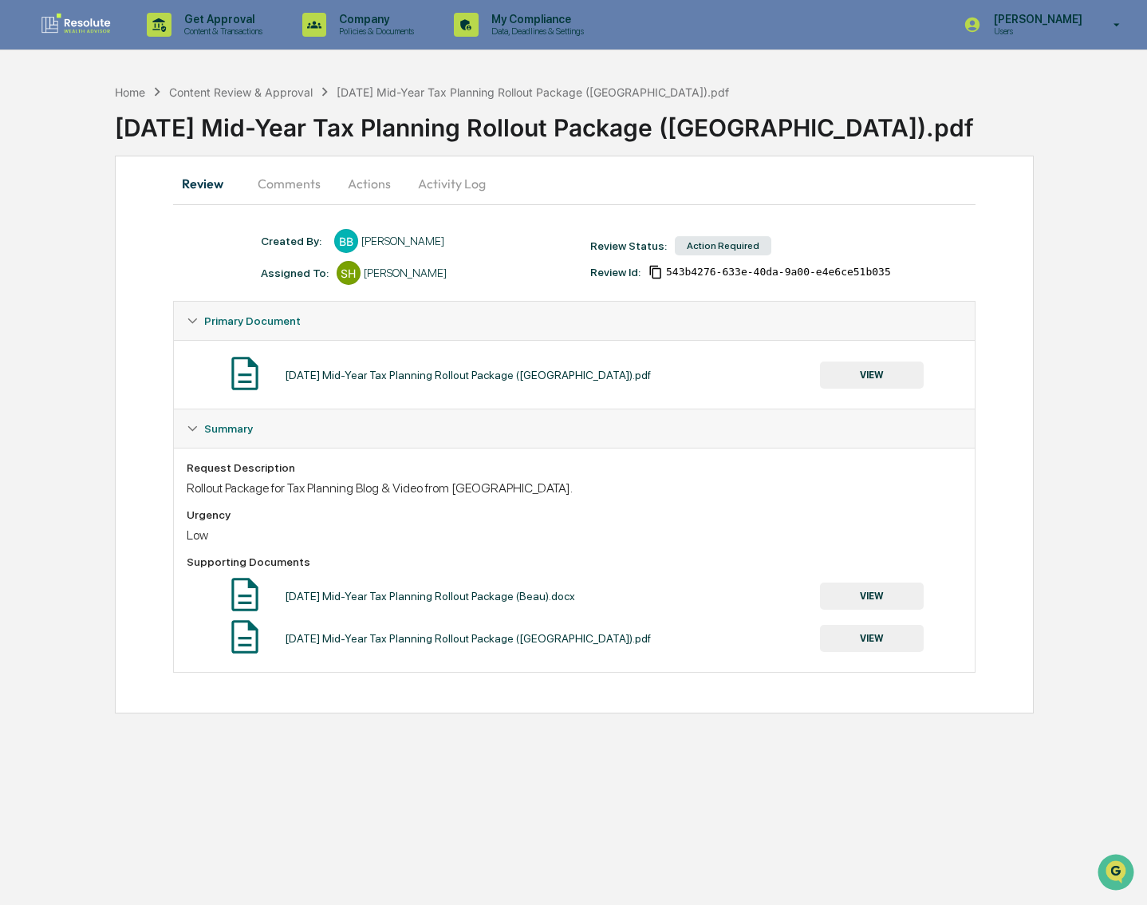
click at [301, 188] on button "Comments" at bounding box center [289, 183] width 89 height 38
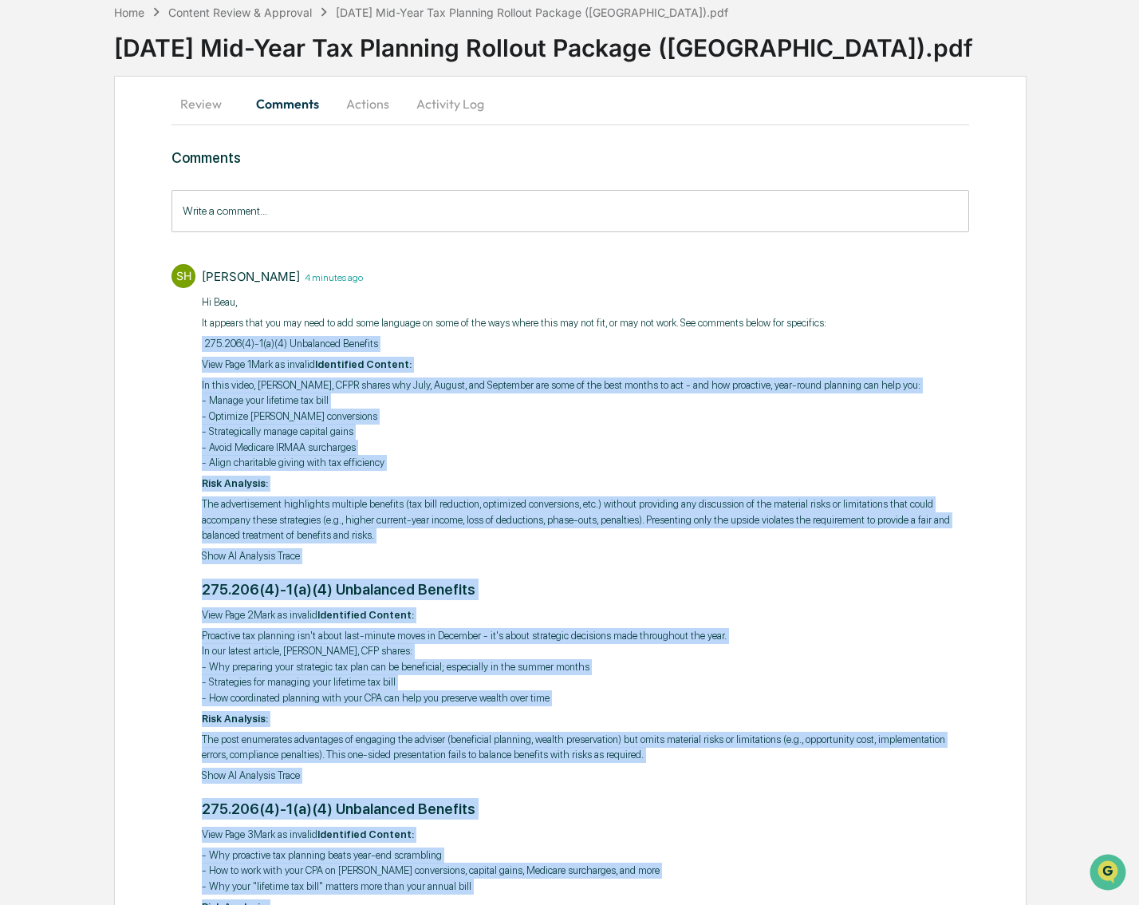
scroll to position [216, 0]
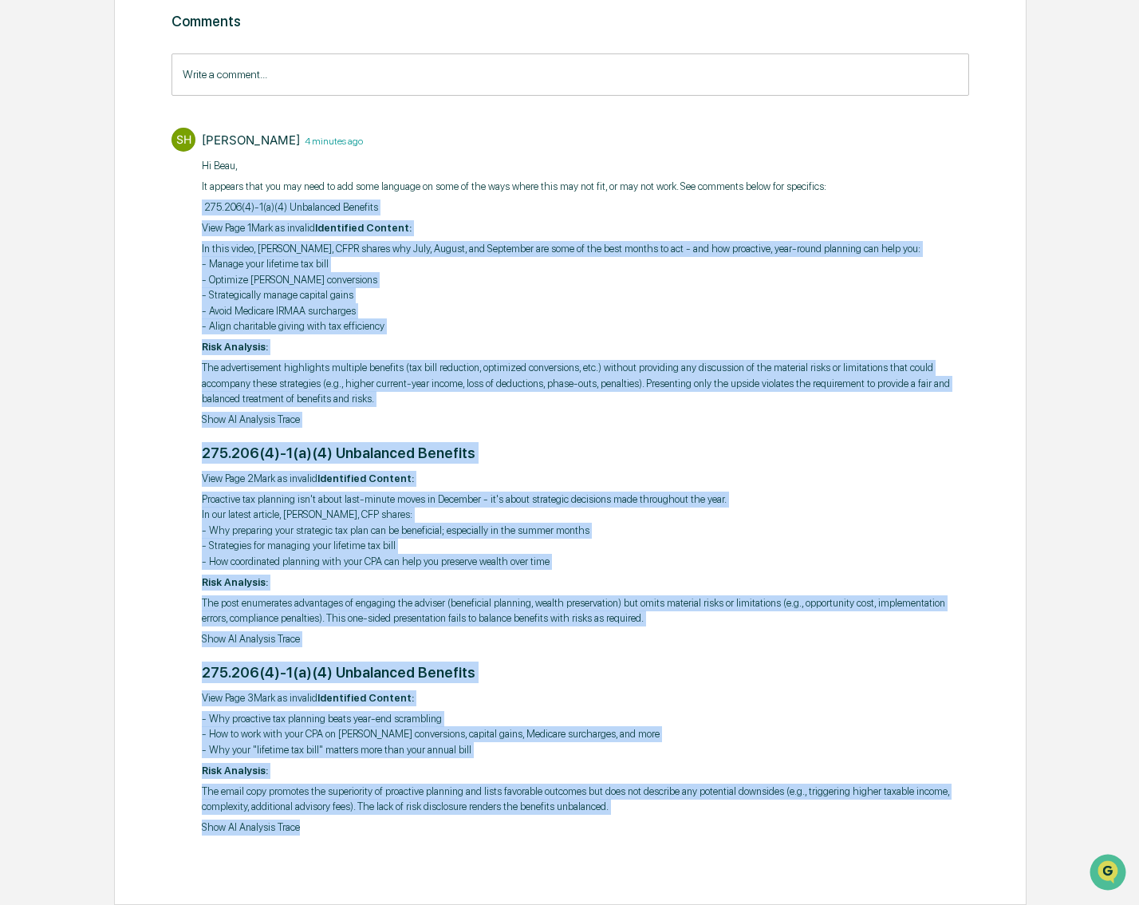
drag, startPoint x: 192, startPoint y: 340, endPoint x: 606, endPoint y: 923, distance: 714.8
click at [606, 689] on html "Get Approval Content & Transactions Company Policies & Documents My Compliance …" at bounding box center [569, 236] width 1139 height 905
copy div "​ 275.206(4)-1(a)(4) Unbalanced Benefits View Page 1Mark as invalid Identified …"
click at [528, 509] on p "Proactive tax planning isn't about last-minute moves in December - it's about s…" at bounding box center [586, 530] width 768 height 78
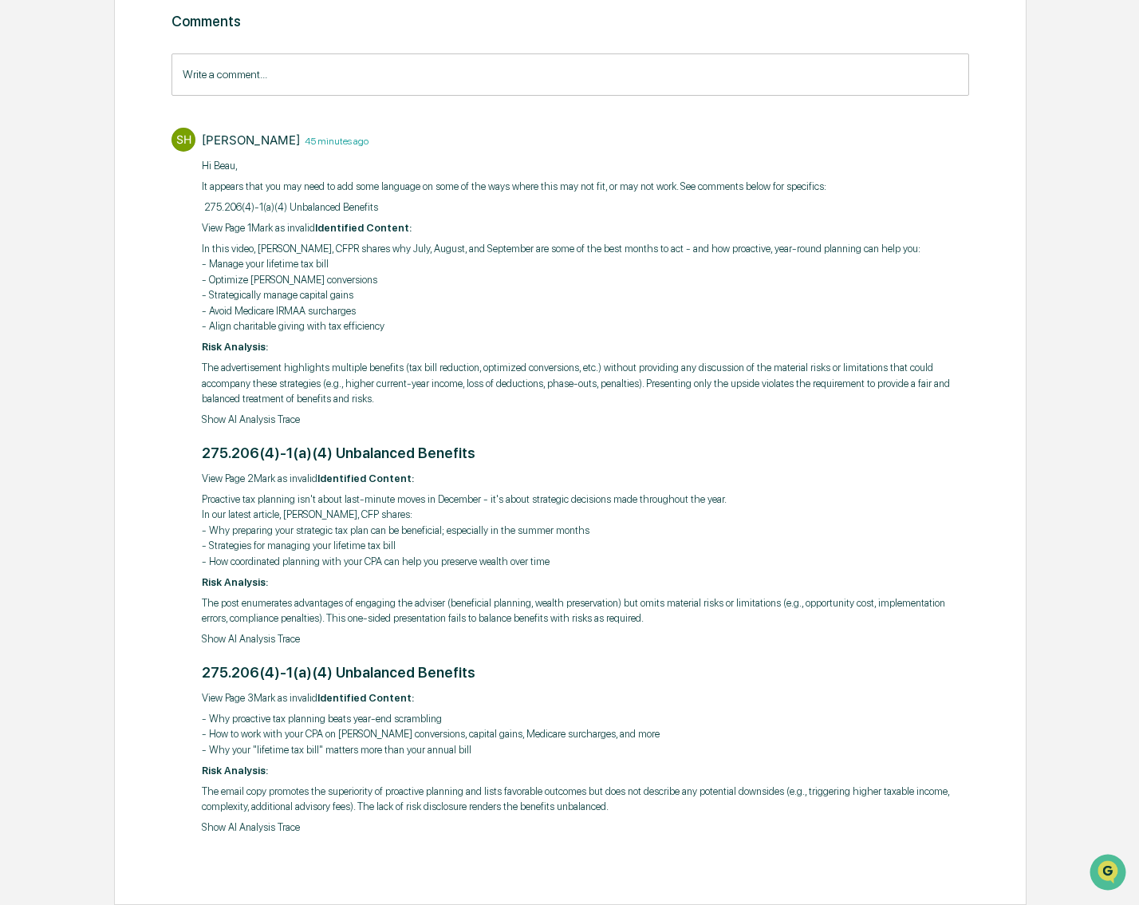
drag, startPoint x: 685, startPoint y: 107, endPoint x: 697, endPoint y: 131, distance: 26.8
click at [685, 111] on div "Comments Write a comment... Write a comment... SH Scott Hohman 45 minutes ago H…" at bounding box center [571, 426] width 798 height 827
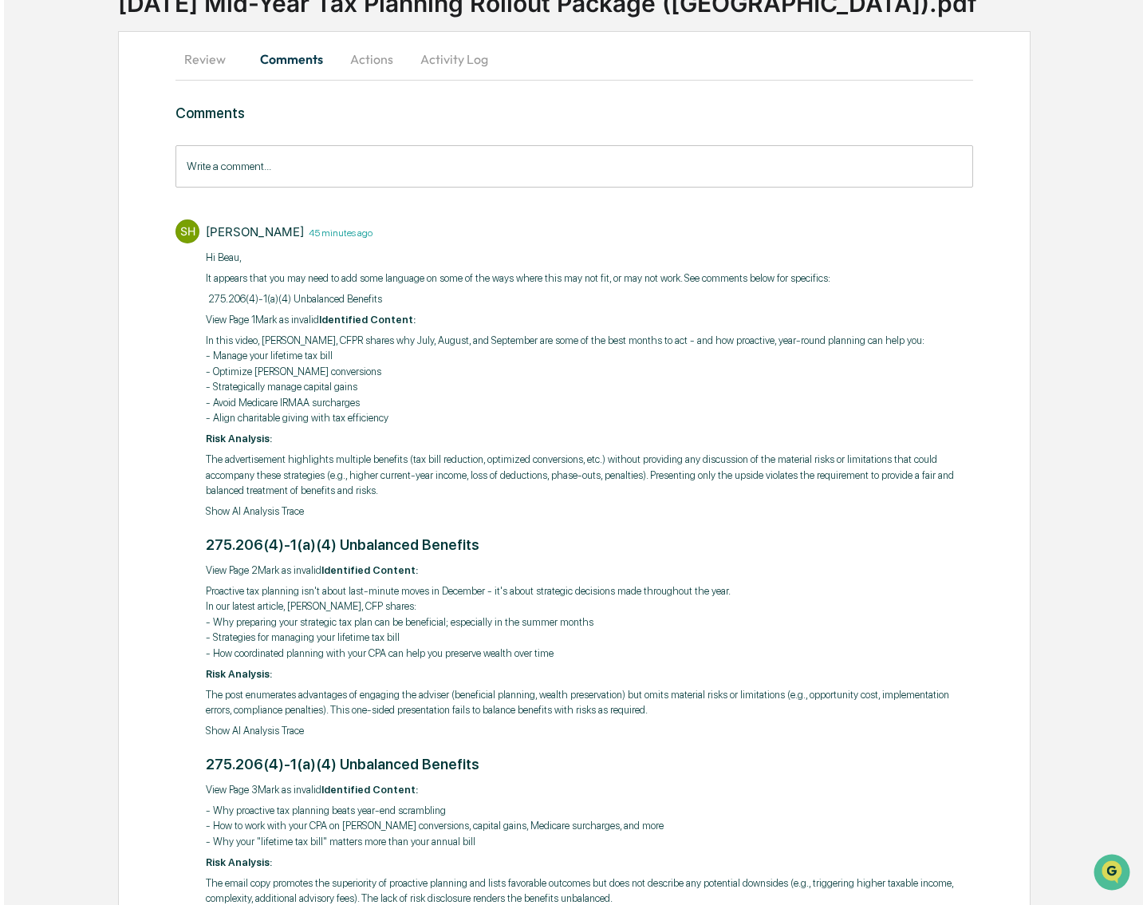
scroll to position [0, 0]
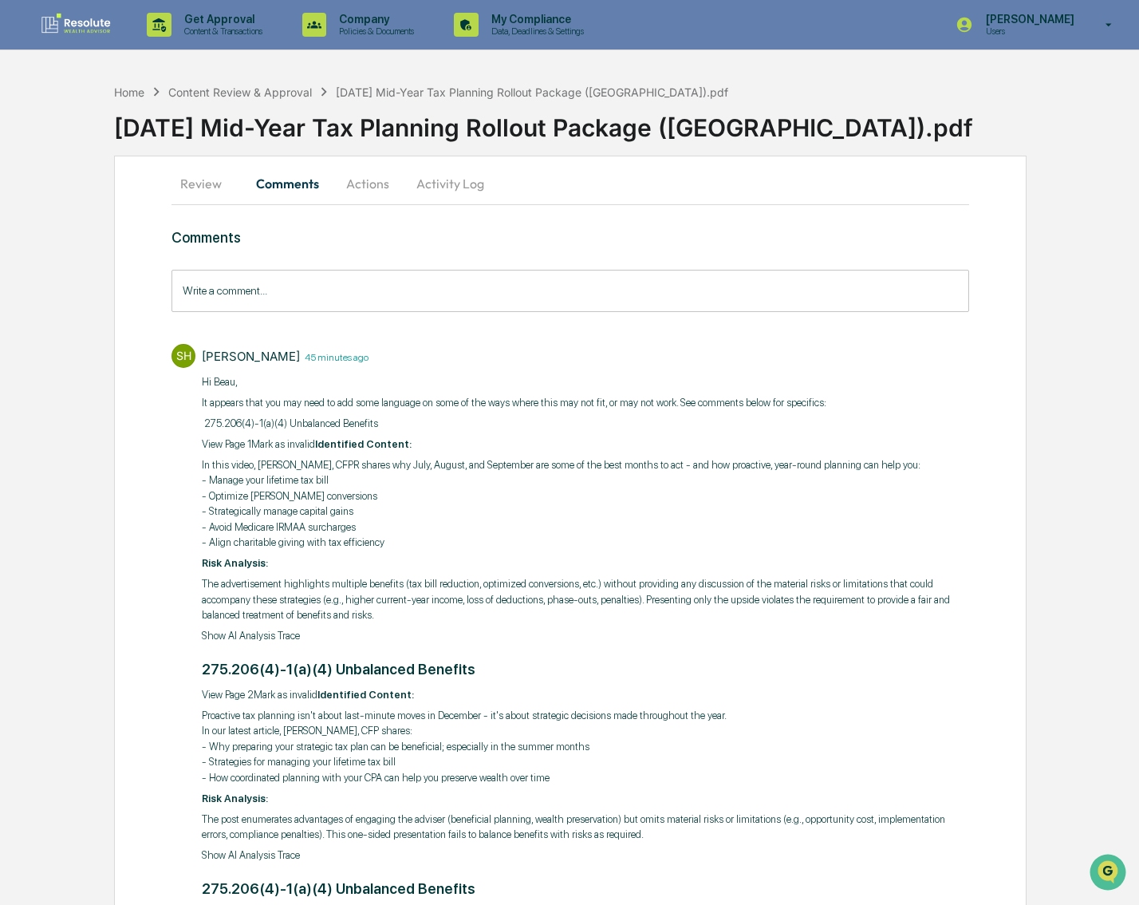
click at [189, 183] on button "Review" at bounding box center [208, 183] width 72 height 38
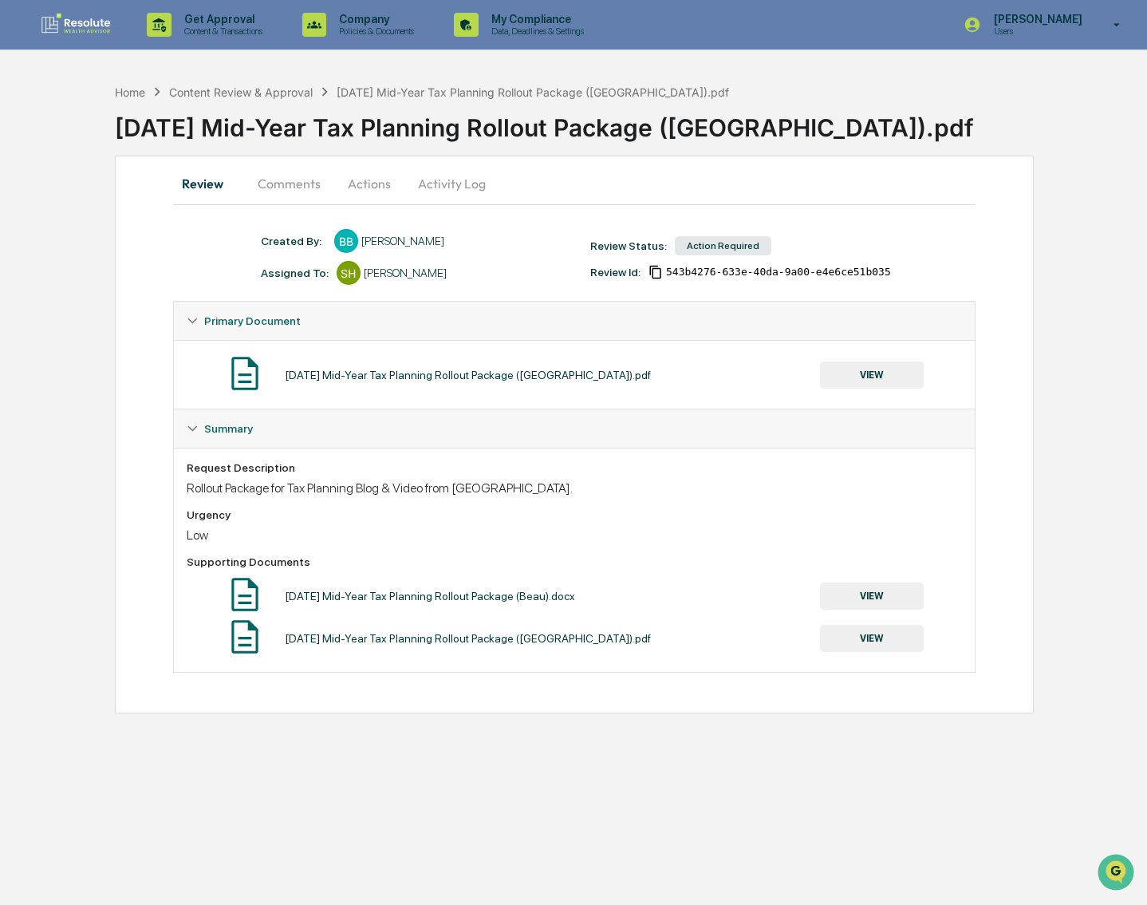
click at [343, 177] on button "Actions" at bounding box center [370, 183] width 72 height 38
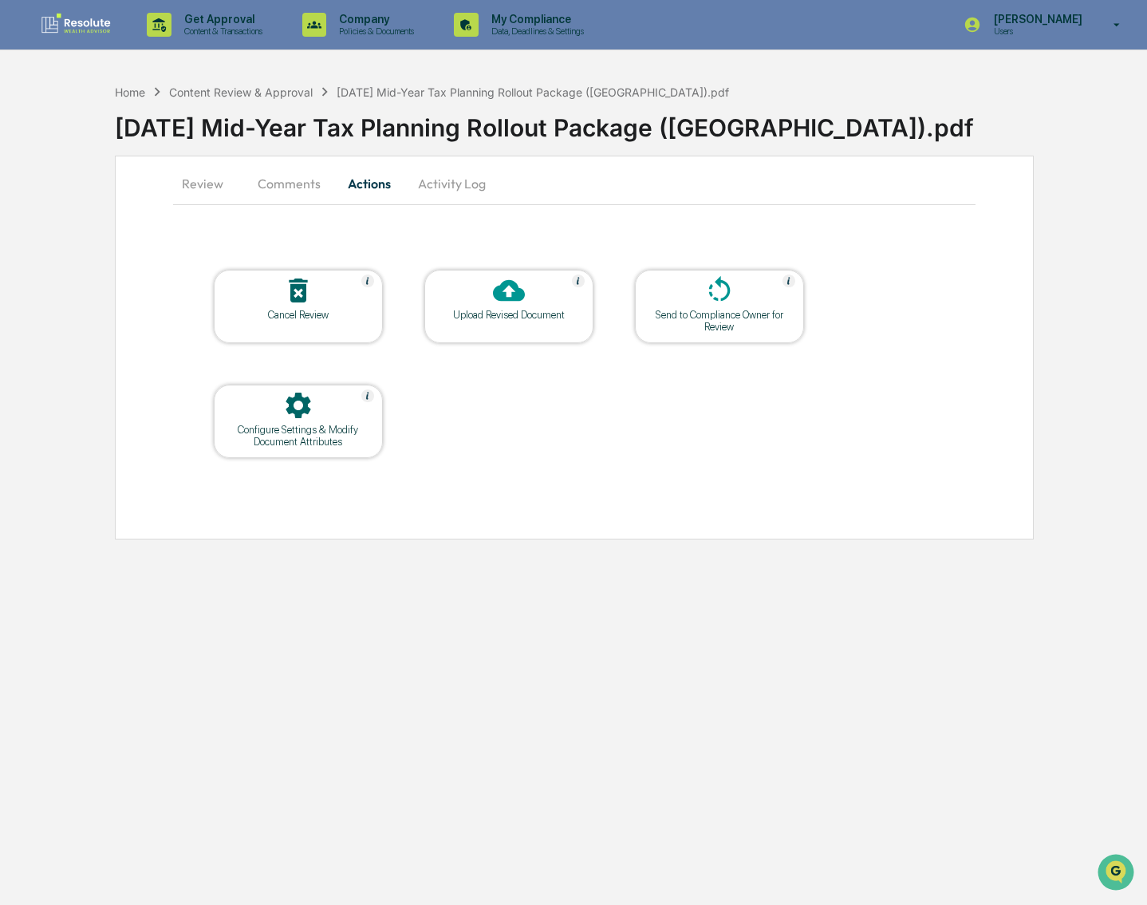
click at [495, 326] on div "Upload Revised Document" at bounding box center [508, 306] width 169 height 73
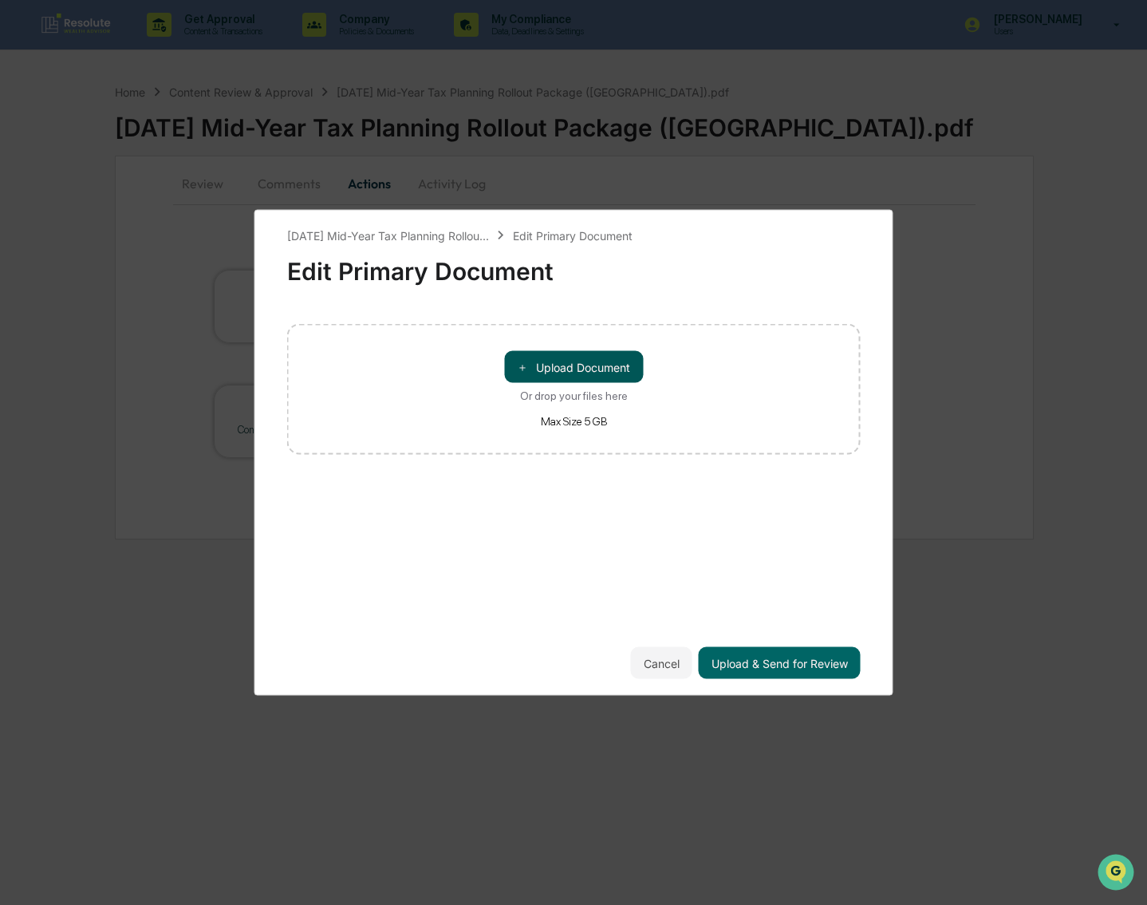
click at [524, 367] on span "＋" at bounding box center [522, 366] width 11 height 15
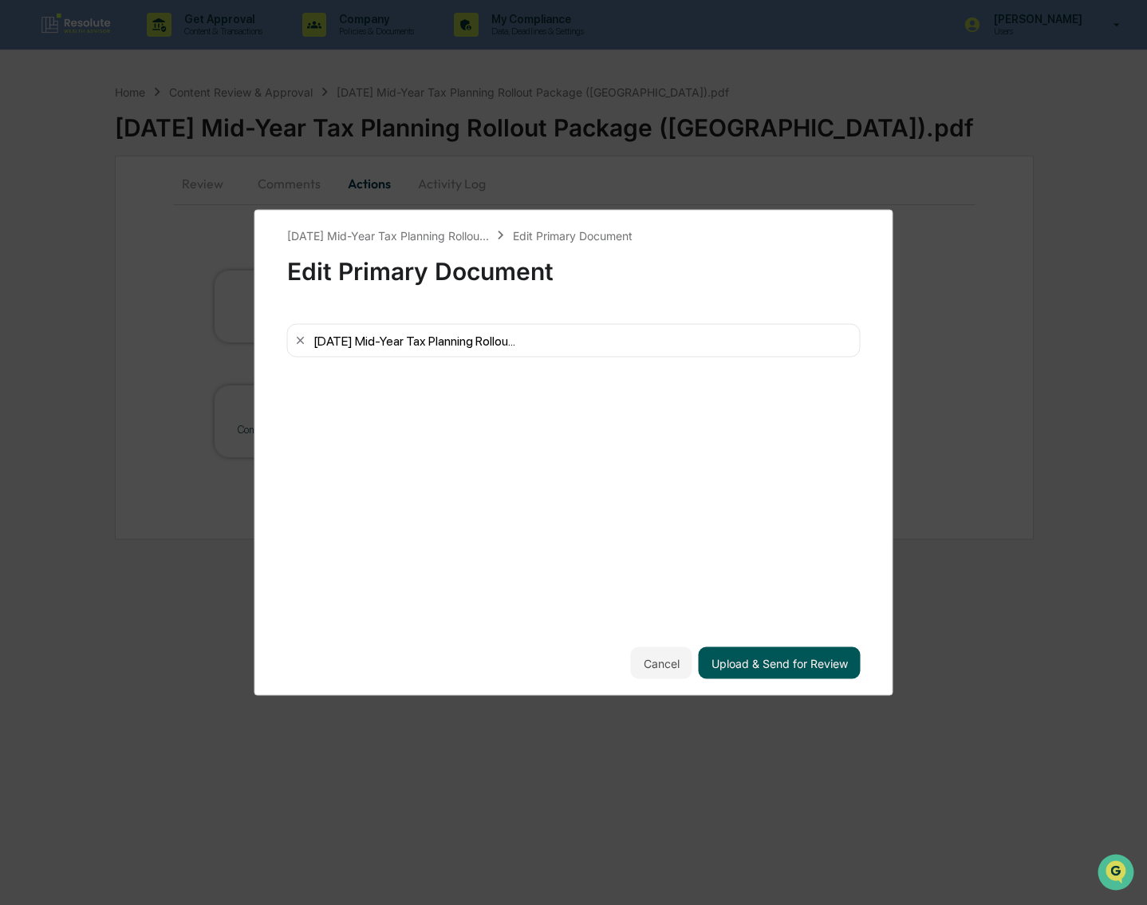
click at [730, 657] on button "Upload & Send for Review" at bounding box center [780, 663] width 162 height 32
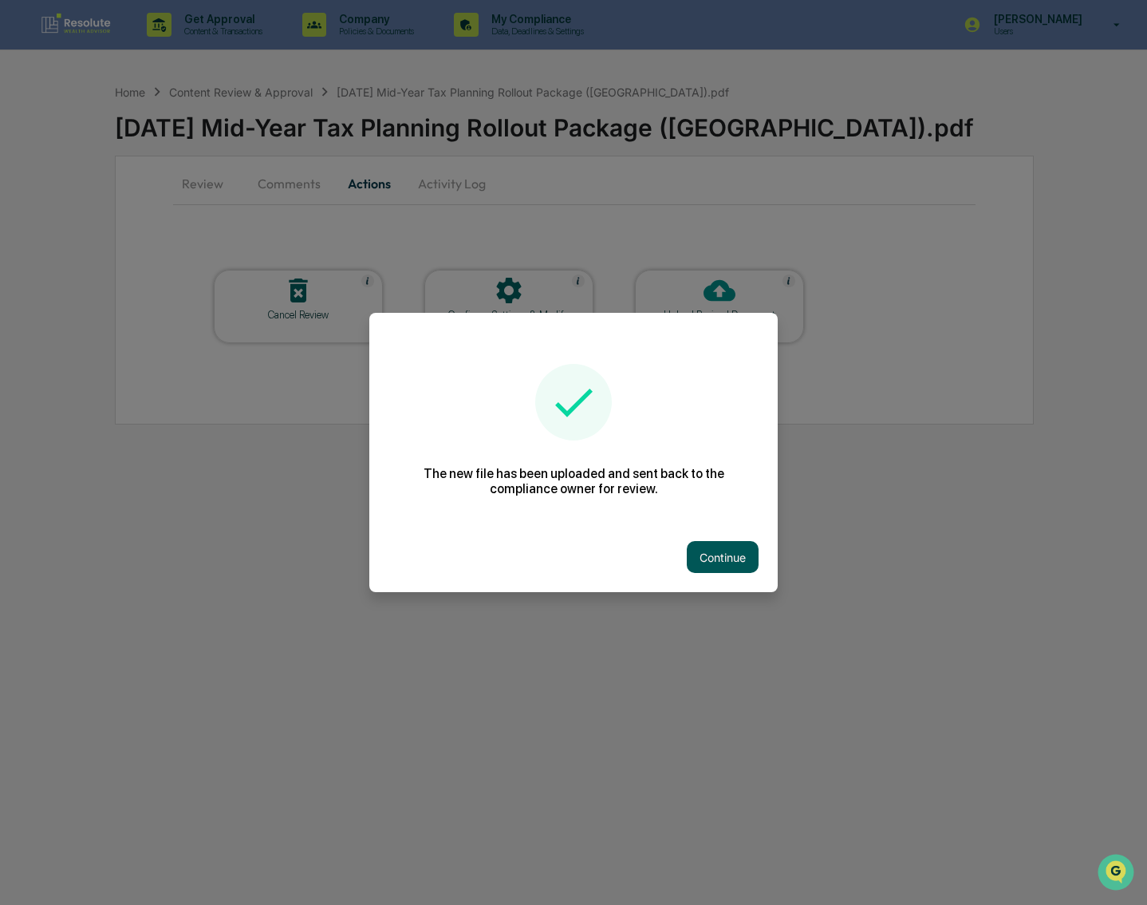
click at [714, 545] on button "Continue" at bounding box center [723, 557] width 72 height 32
